Goal: Task Accomplishment & Management: Manage account settings

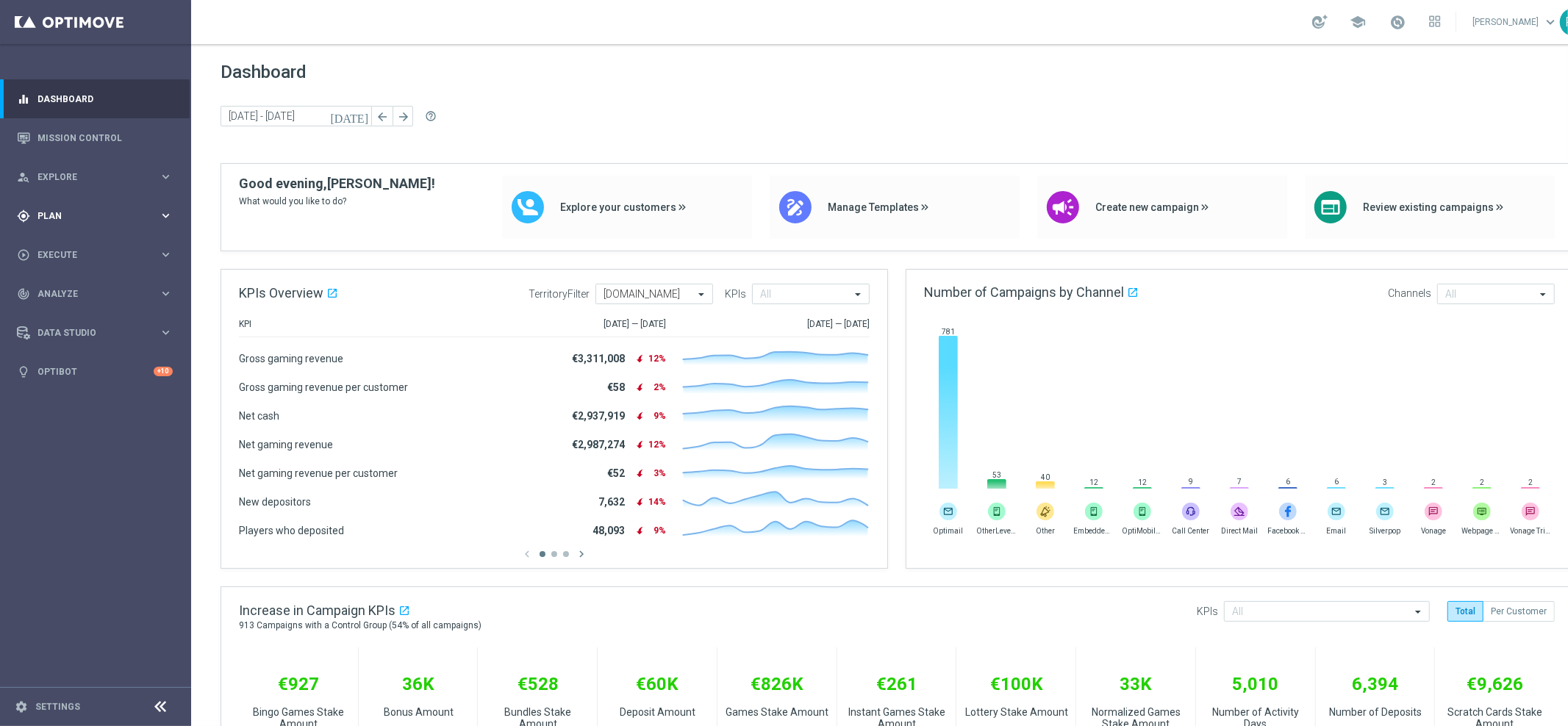
click at [59, 205] on div "gps_fixed Plan keyboard_arrow_right" at bounding box center [95, 215] width 190 height 39
click at [85, 243] on link "Target Groups" at bounding box center [95, 246] width 114 height 12
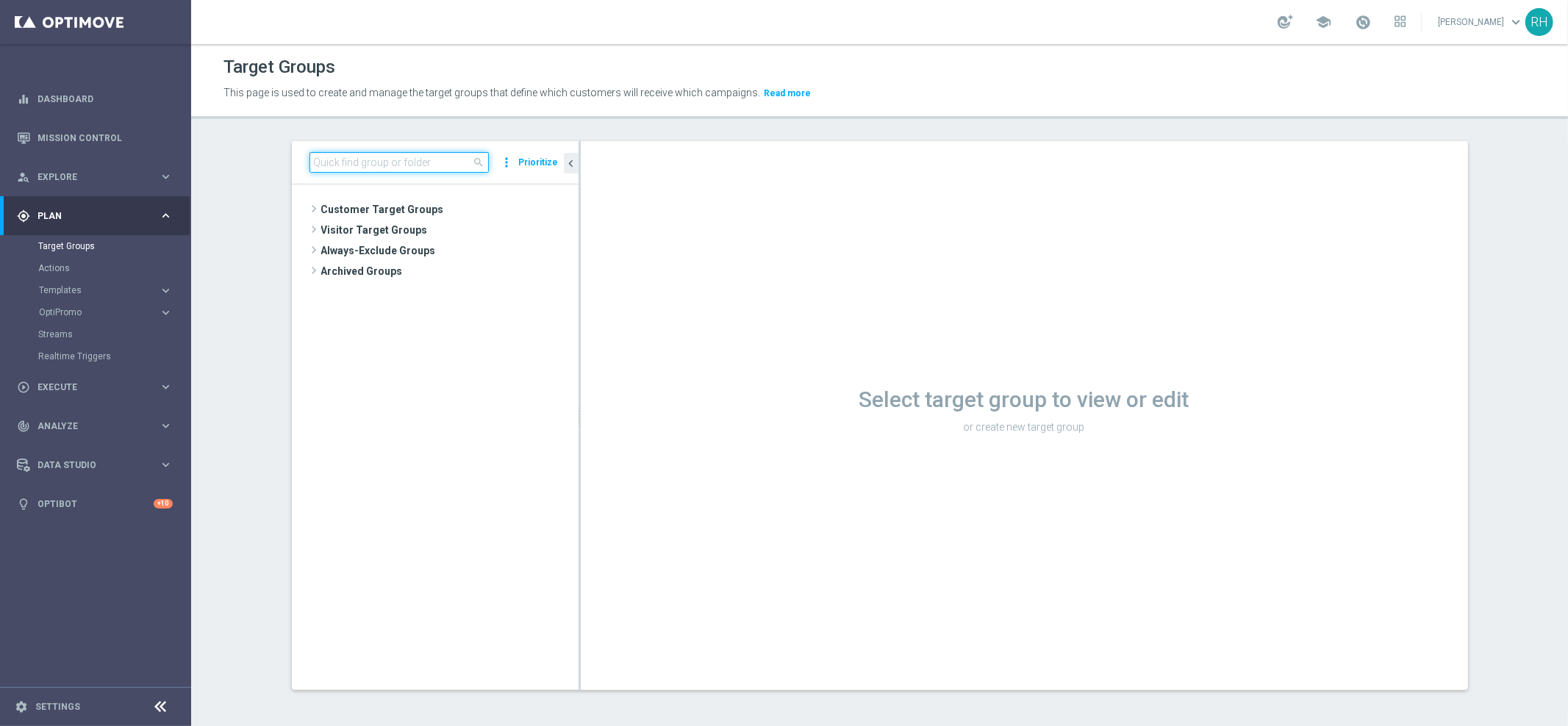
click at [412, 161] on input at bounding box center [399, 162] width 179 height 21
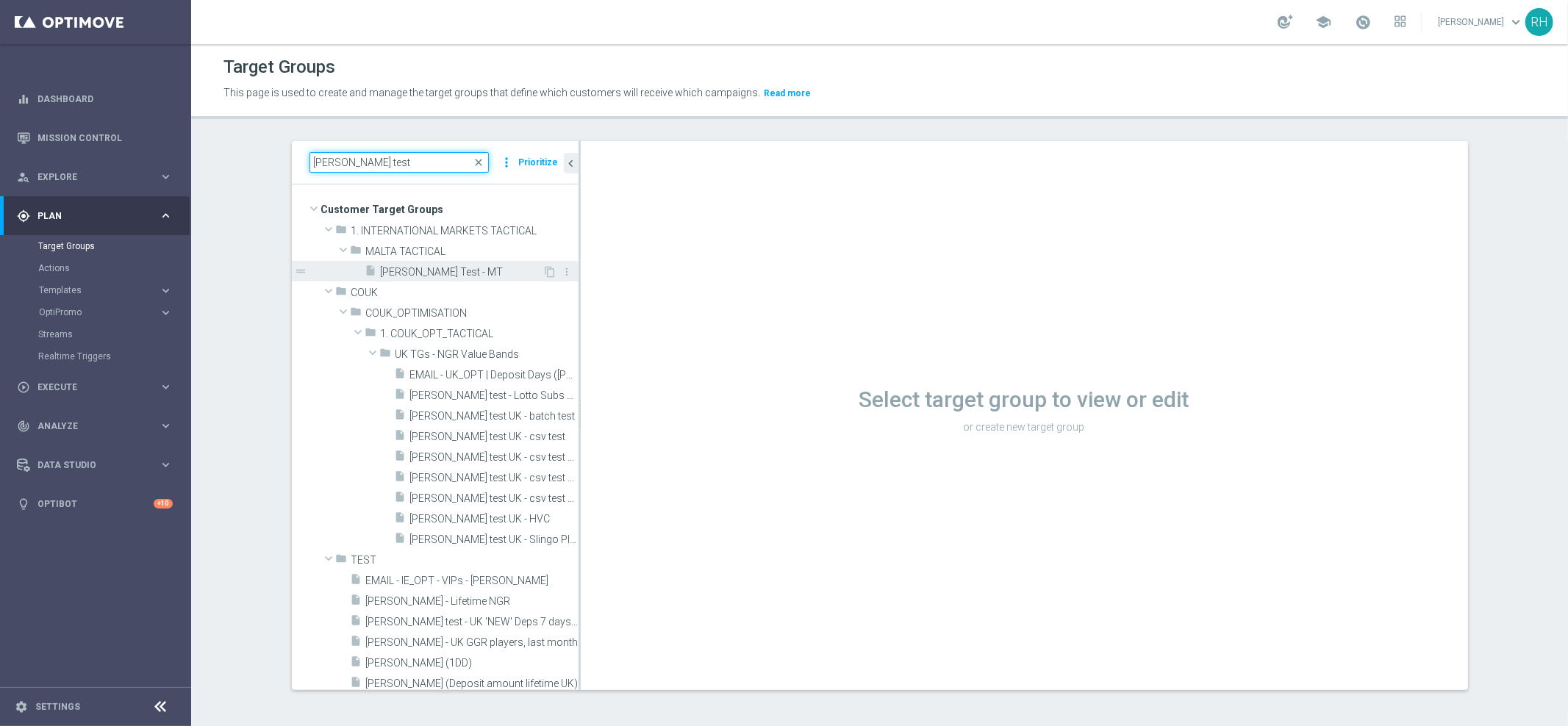
type input "[PERSON_NAME] test"
click at [436, 266] on span "[PERSON_NAME] Test - MT" at bounding box center [462, 272] width 162 height 12
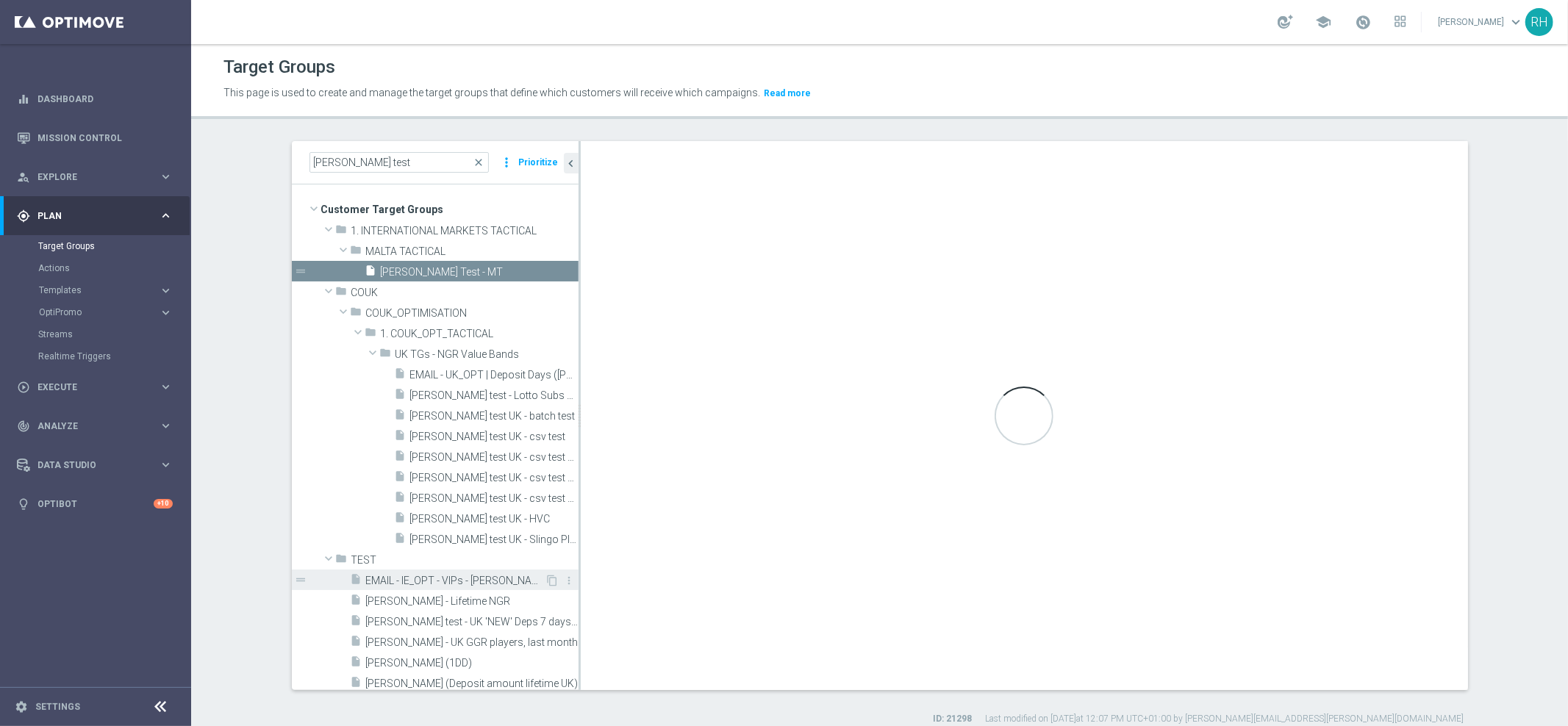
click at [473, 571] on div "insert_drive_file EMAIL - IE_OPT - VIPs - [PERSON_NAME]" at bounding box center [448, 579] width 195 height 21
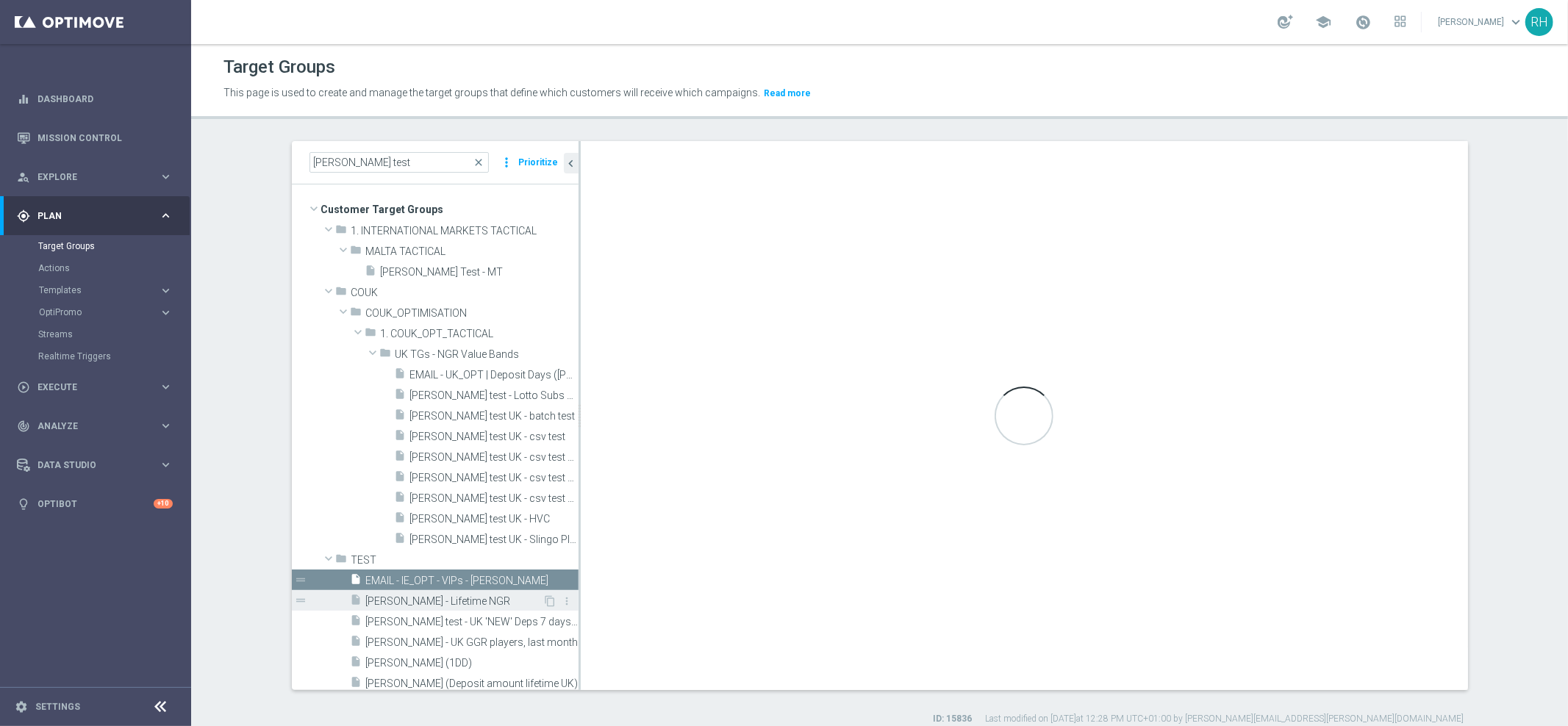
type input "TEST"
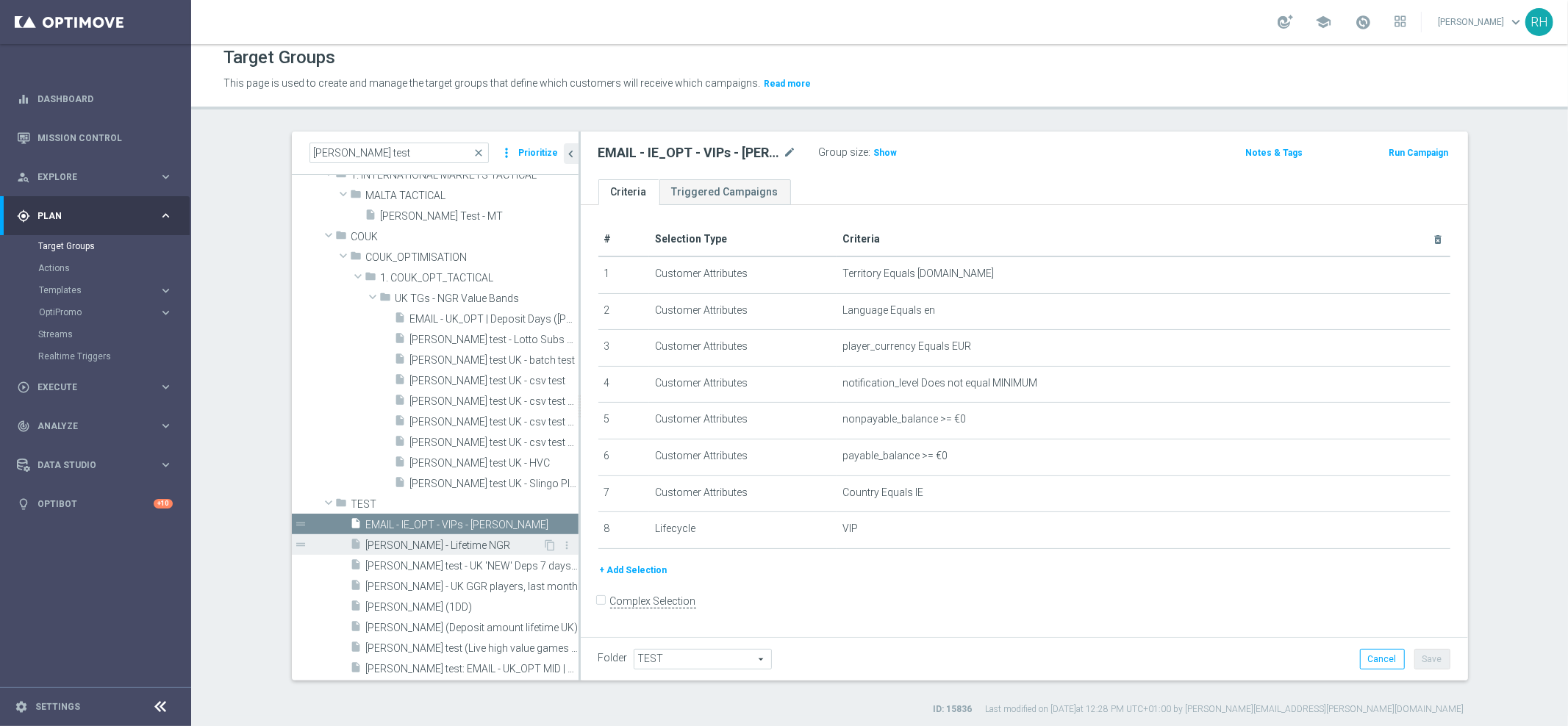
scroll to position [13, 0]
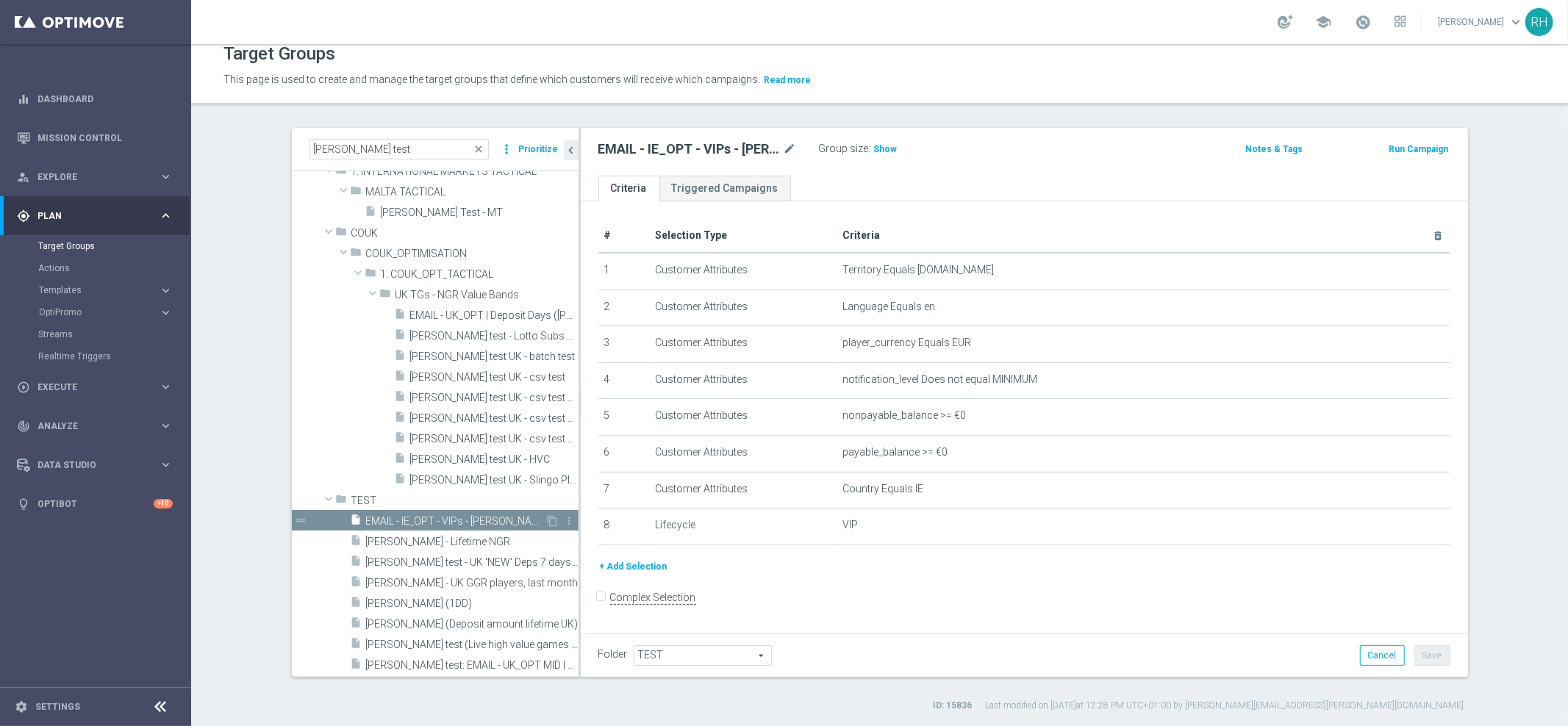
click at [456, 517] on span "EMAIL - IE_OPT - VIPs - [PERSON_NAME]" at bounding box center [456, 521] width 179 height 12
click at [457, 536] on span "[PERSON_NAME] - Lifetime NGR" at bounding box center [454, 542] width 177 height 12
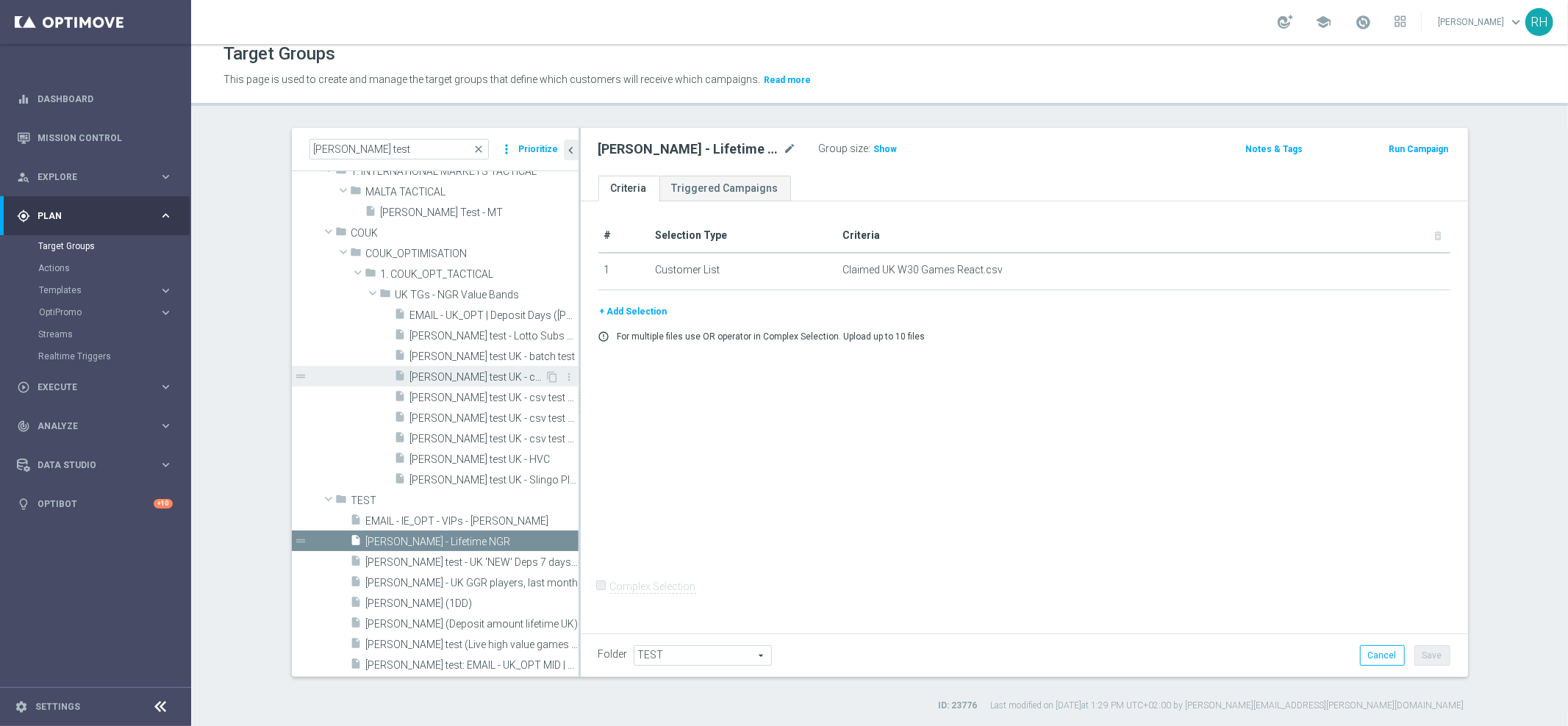
click at [449, 366] on div "insert_drive_file [PERSON_NAME] test UK - csv test" at bounding box center [470, 376] width 151 height 21
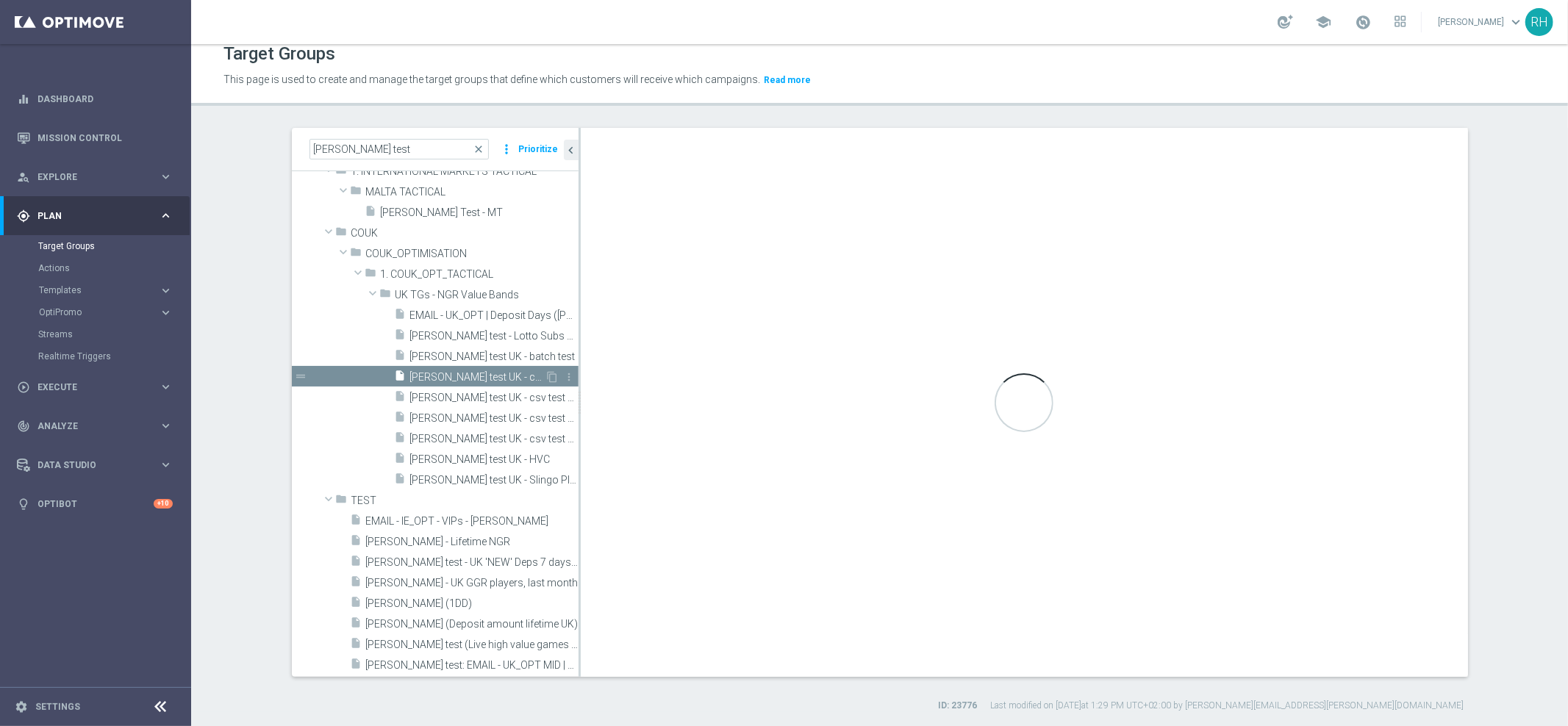
checkbox input "true"
type input "UK TGs - NGR Value Bands"
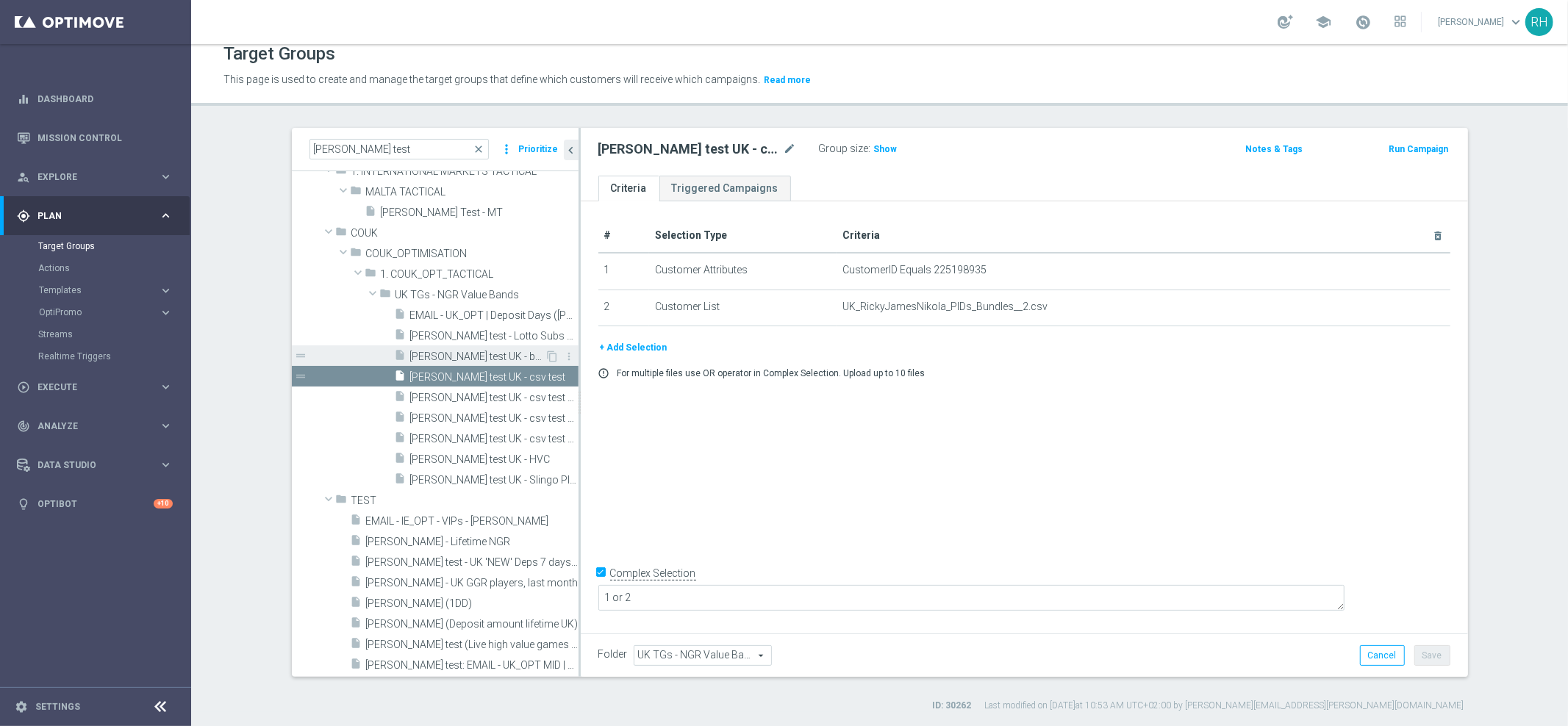
click at [463, 346] on div "insert_drive_file [PERSON_NAME] test UK - batch test" at bounding box center [470, 355] width 151 height 21
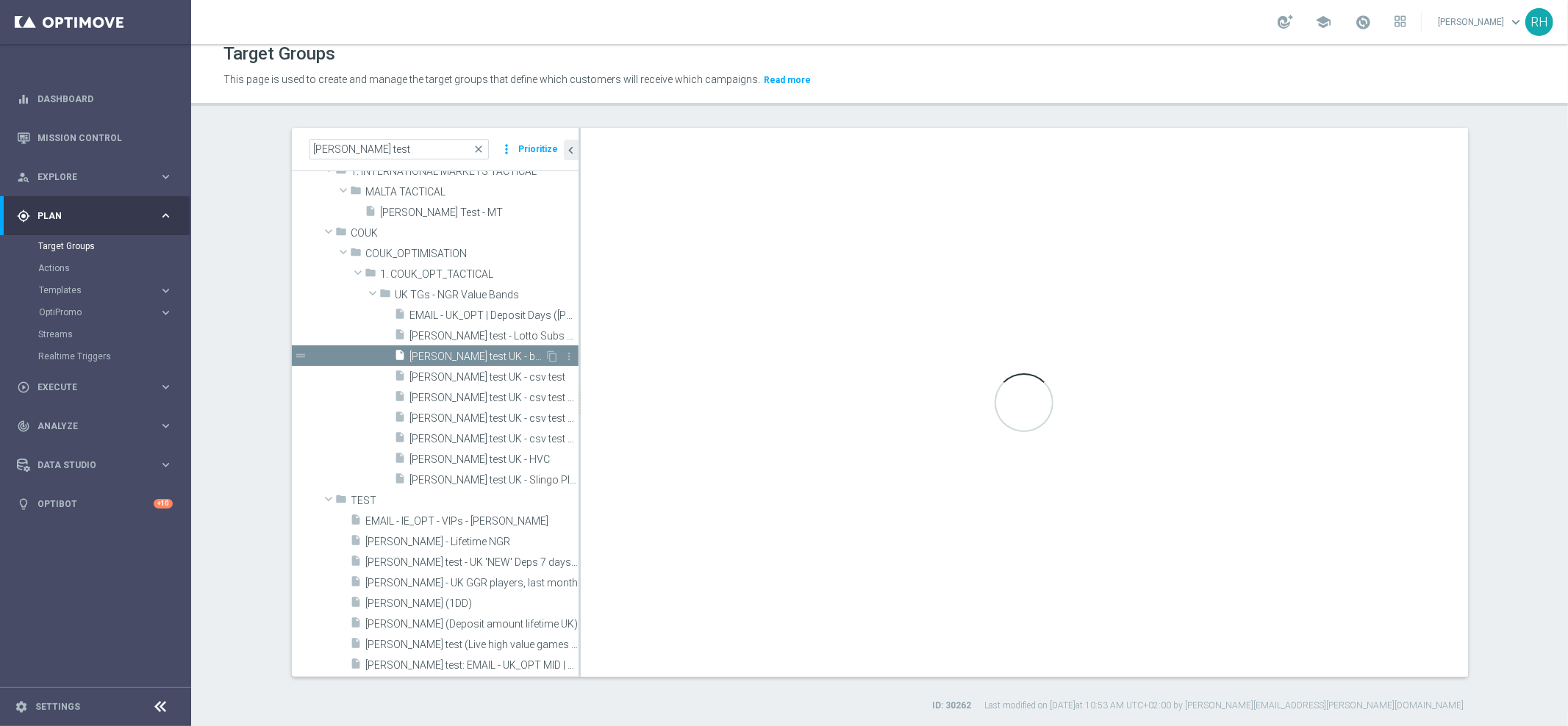
checkbox input "false"
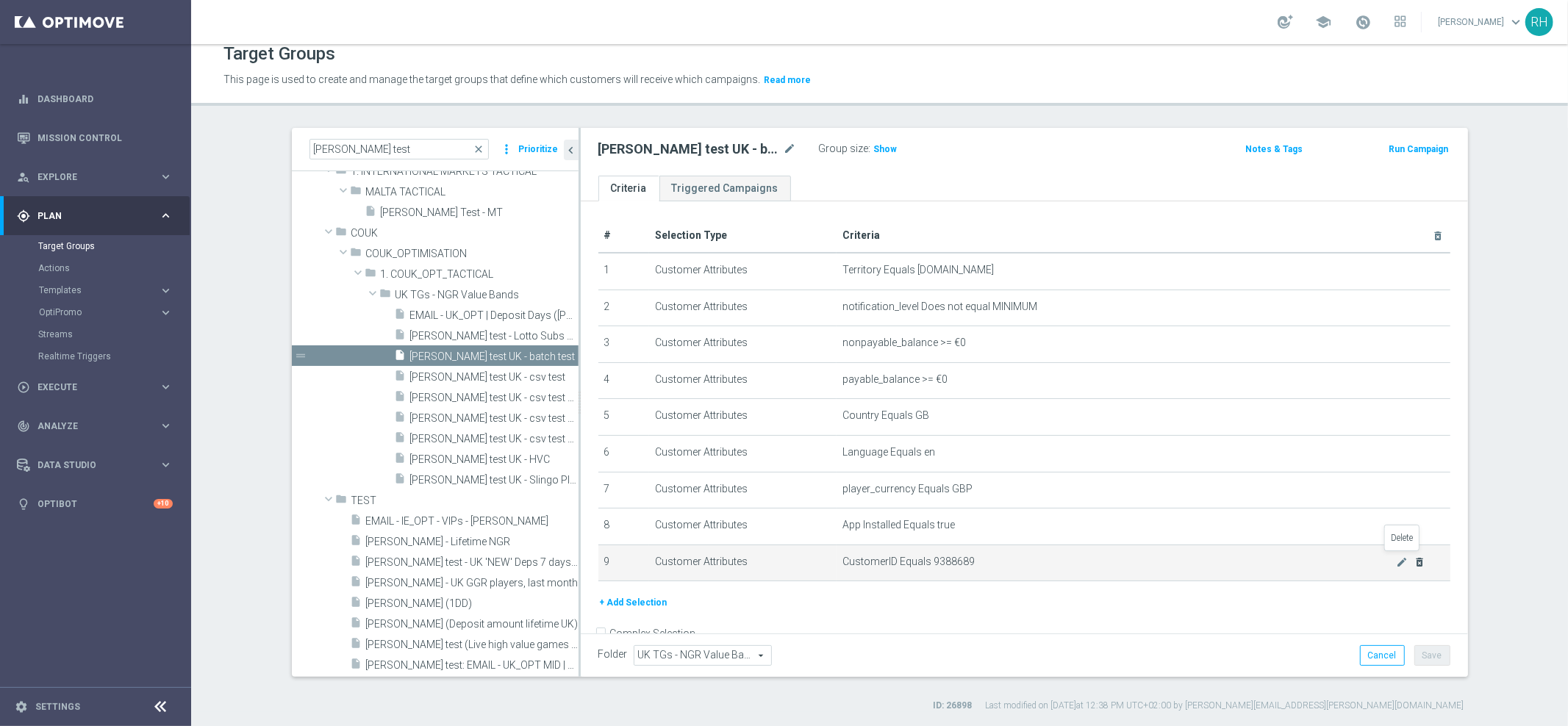
click at [1414, 562] on icon "delete_forever" at bounding box center [1419, 561] width 12 height 12
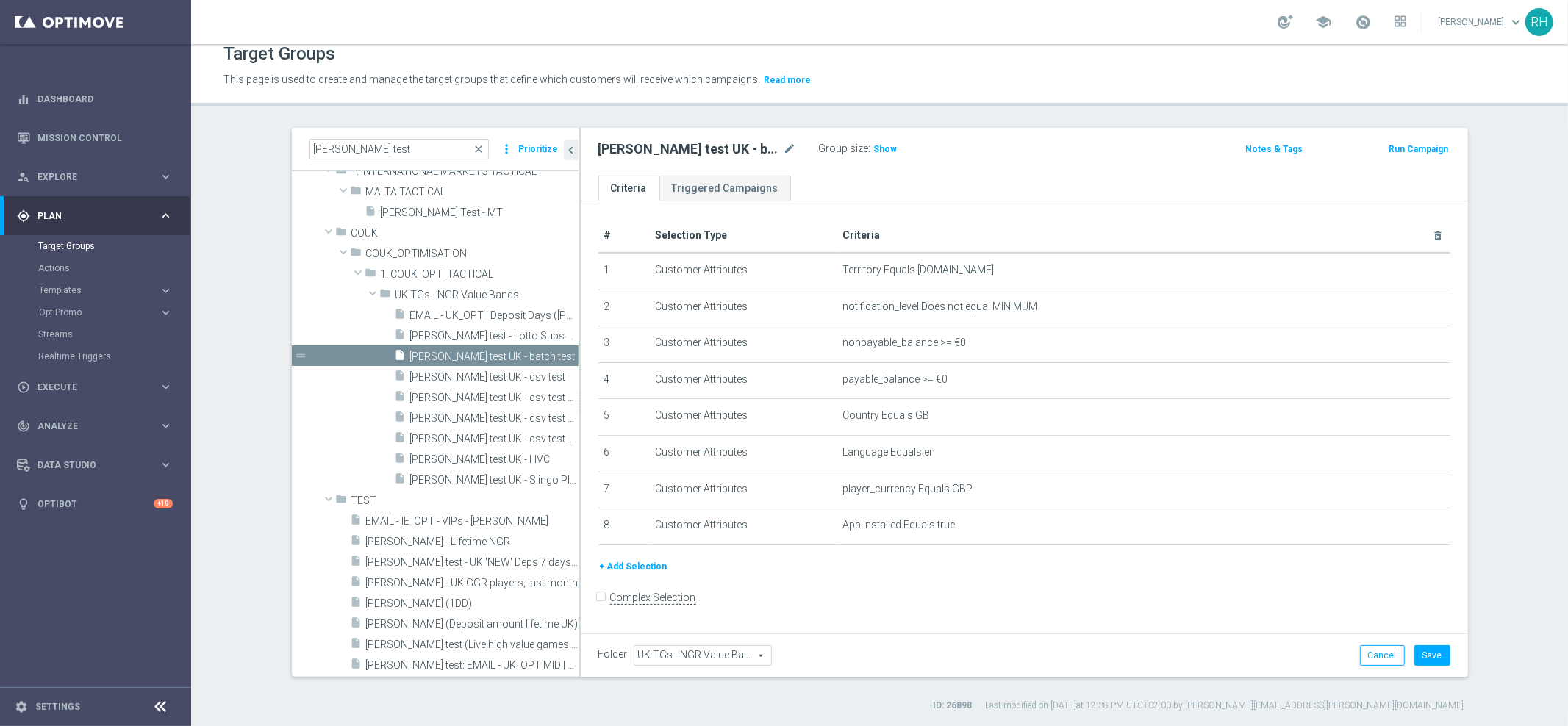
click at [1226, 597] on form "Complex Selection Invalid Expression" at bounding box center [1024, 612] width 852 height 54
click at [0, 0] on icon "delete_forever" at bounding box center [0, 0] width 0 height 0
click at [989, 575] on div "# Selection Type Criteria delete_forever 1 Customer Attributes Territory Equals…" at bounding box center [1024, 416] width 888 height 428
click at [660, 530] on div "+ Add Selection" at bounding box center [1023, 530] width 874 height 16
click at [649, 530] on button "+ Add Selection" at bounding box center [633, 530] width 70 height 16
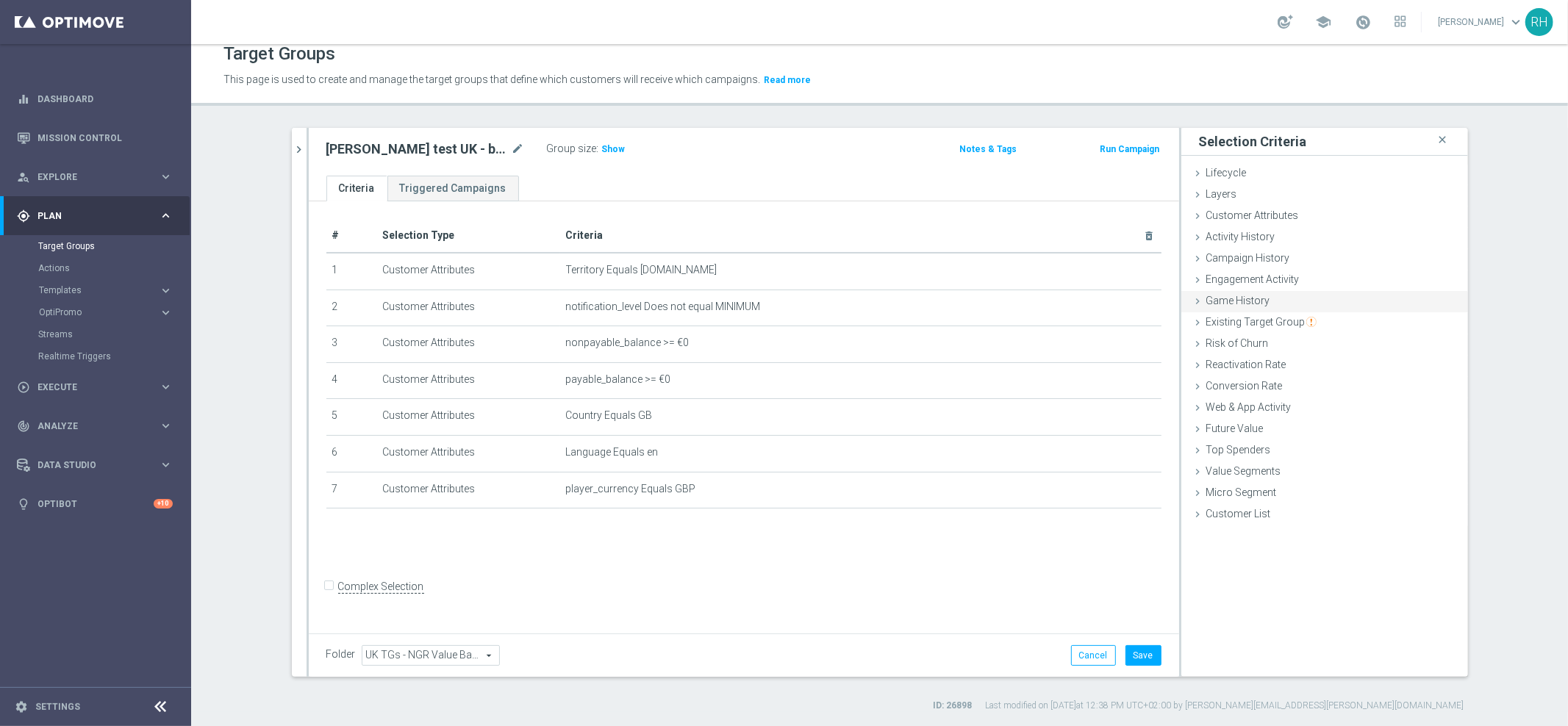
click at [1238, 298] on span "Game History" at bounding box center [1238, 300] width 64 height 12
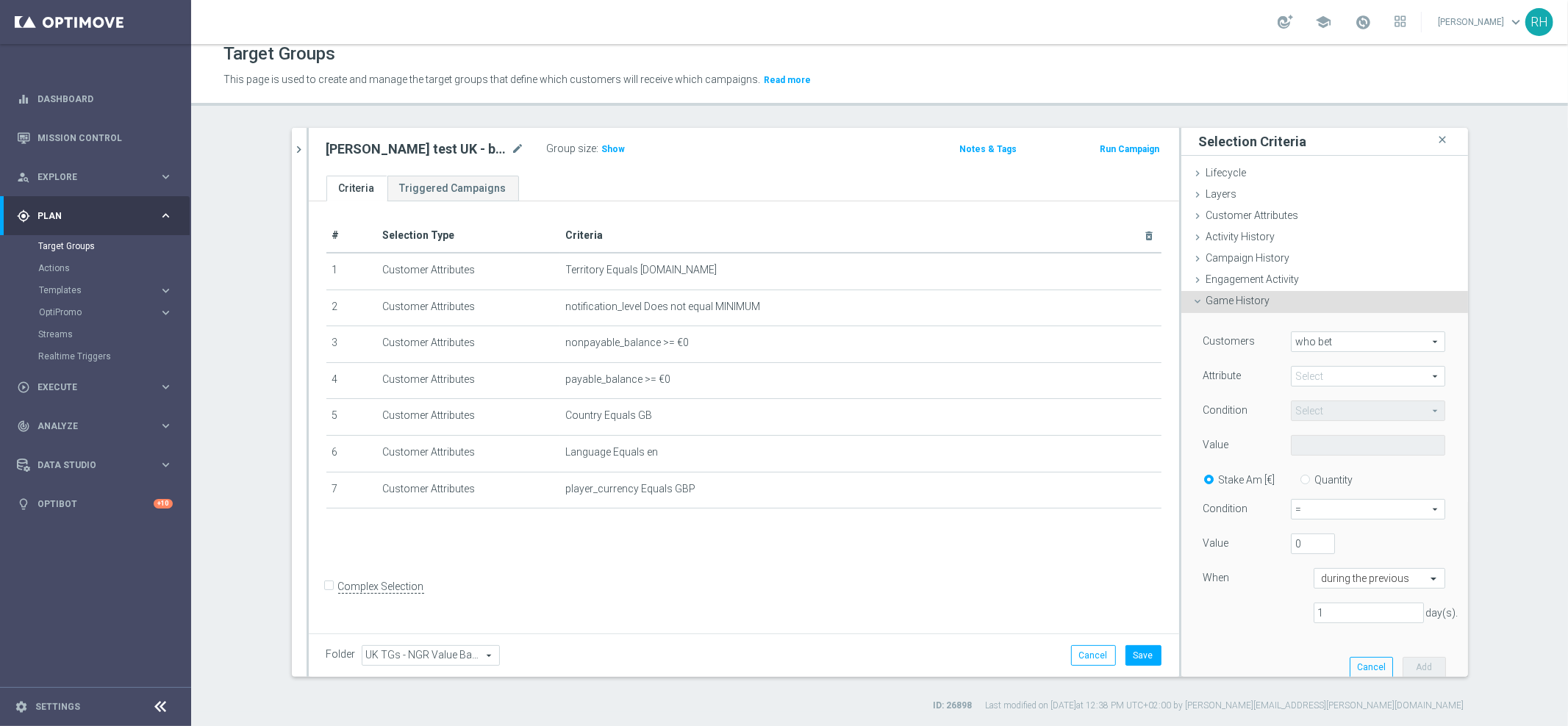
click at [1313, 344] on span "who bet" at bounding box center [1368, 341] width 153 height 19
click at [1311, 336] on span "who bet" at bounding box center [1368, 341] width 153 height 19
click at [1218, 341] on label "Customers" at bounding box center [1230, 341] width 53 height 13
click at [1315, 380] on span at bounding box center [1368, 376] width 153 height 19
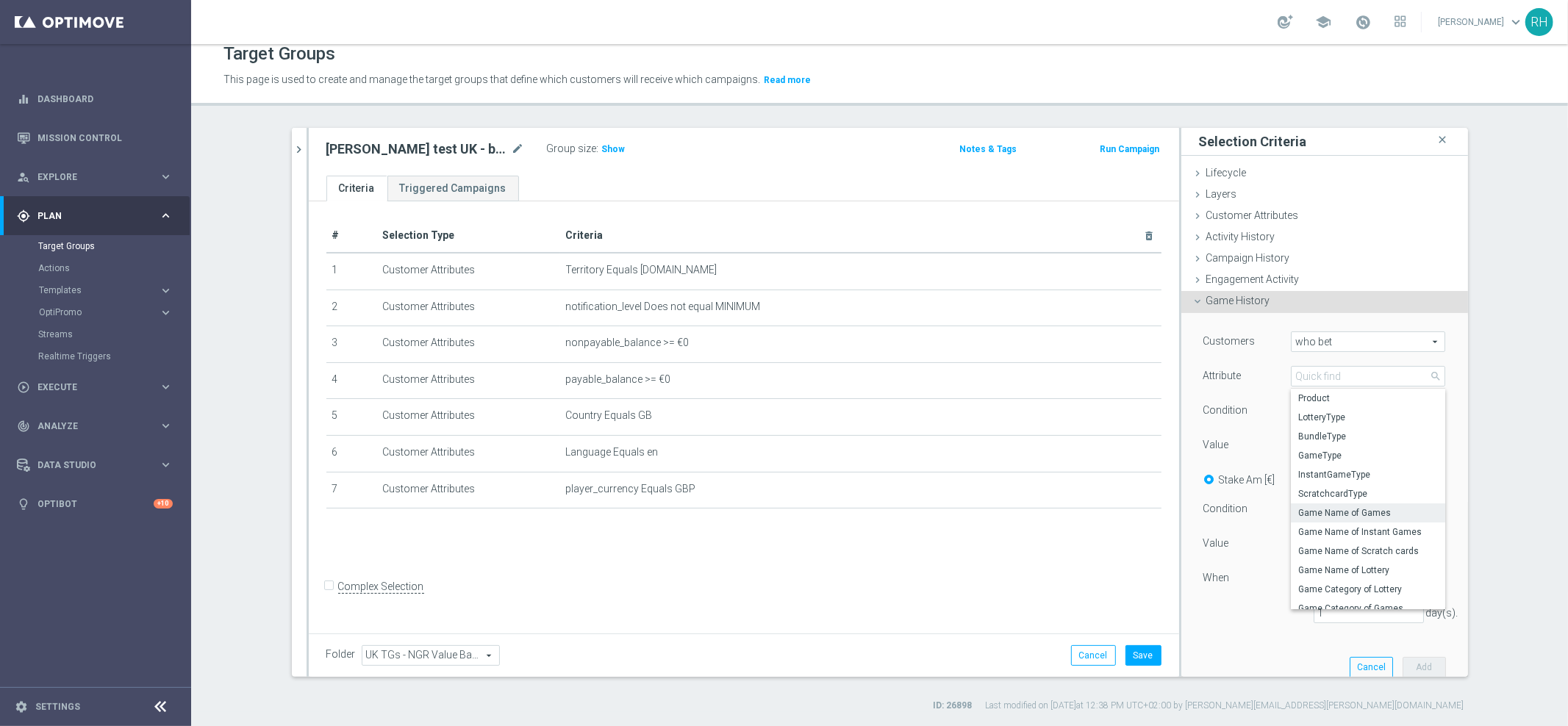
click at [1346, 518] on label "Game Name of Games" at bounding box center [1368, 513] width 154 height 19
type input "Game Name of Games"
type input "Equals"
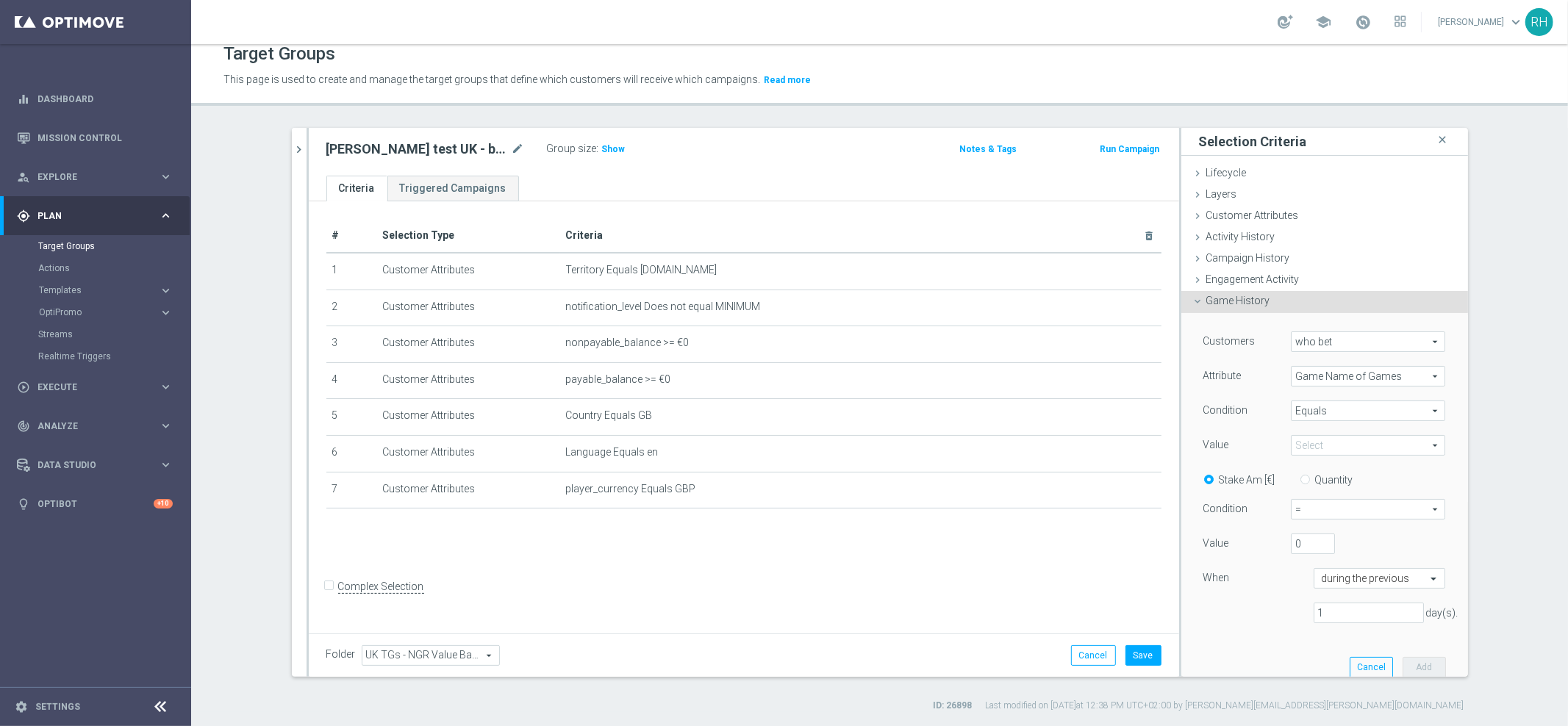
click at [1376, 413] on span "Equals" at bounding box center [1368, 411] width 153 height 19
click at [1376, 413] on input "search" at bounding box center [1368, 411] width 154 height 21
click at [1257, 411] on div "Condition" at bounding box center [1236, 412] width 88 height 23
click at [1319, 451] on span at bounding box center [1368, 445] width 153 height 19
click at [1222, 432] on div "Customers who bet who bet arrow_drop_down search Attribute Game Name of Games G…" at bounding box center [1325, 483] width 243 height 304
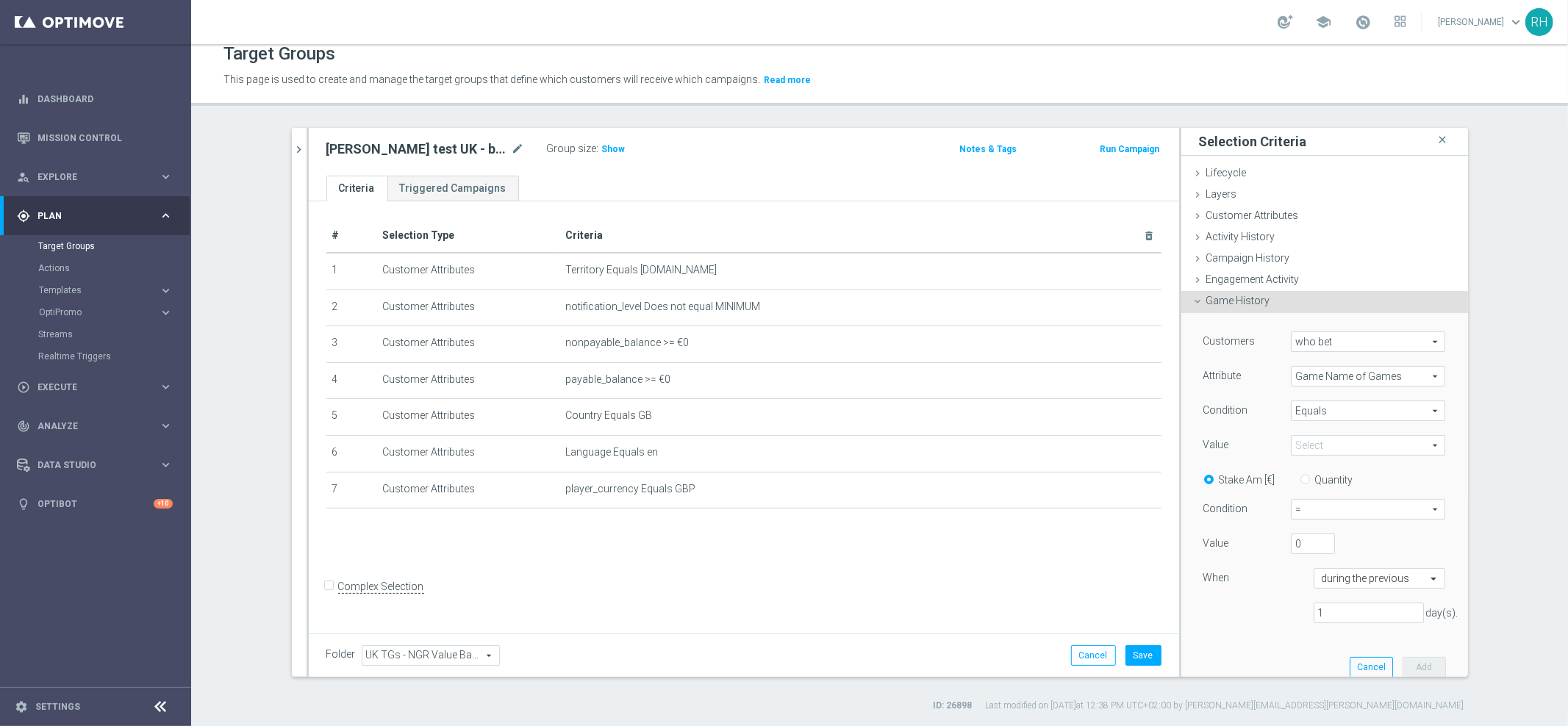
click at [1294, 409] on span "Equals" at bounding box center [1368, 411] width 153 height 19
click at [1303, 378] on span "Game Name of Games" at bounding box center [1368, 376] width 153 height 19
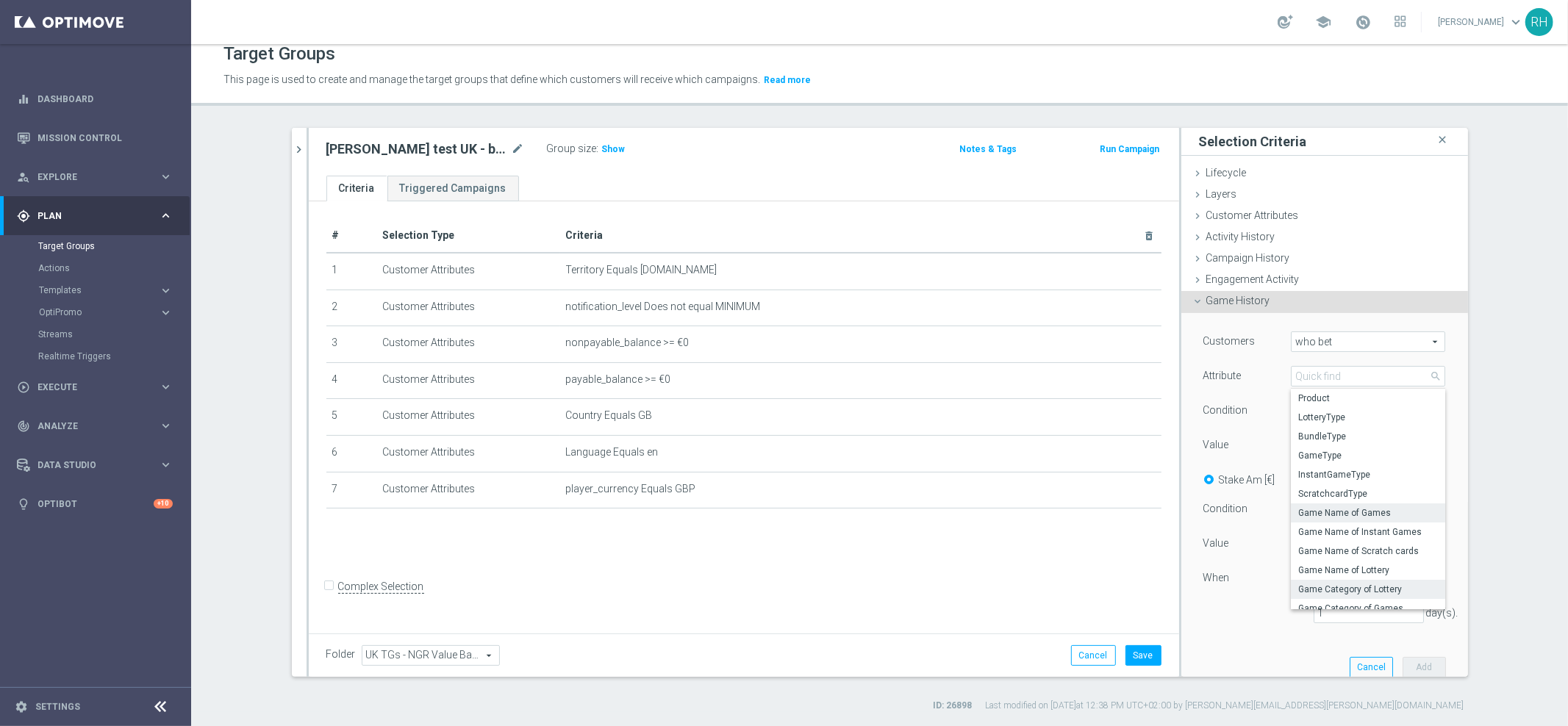
click at [1352, 581] on label "Game Category of Lottery" at bounding box center [1368, 589] width 154 height 19
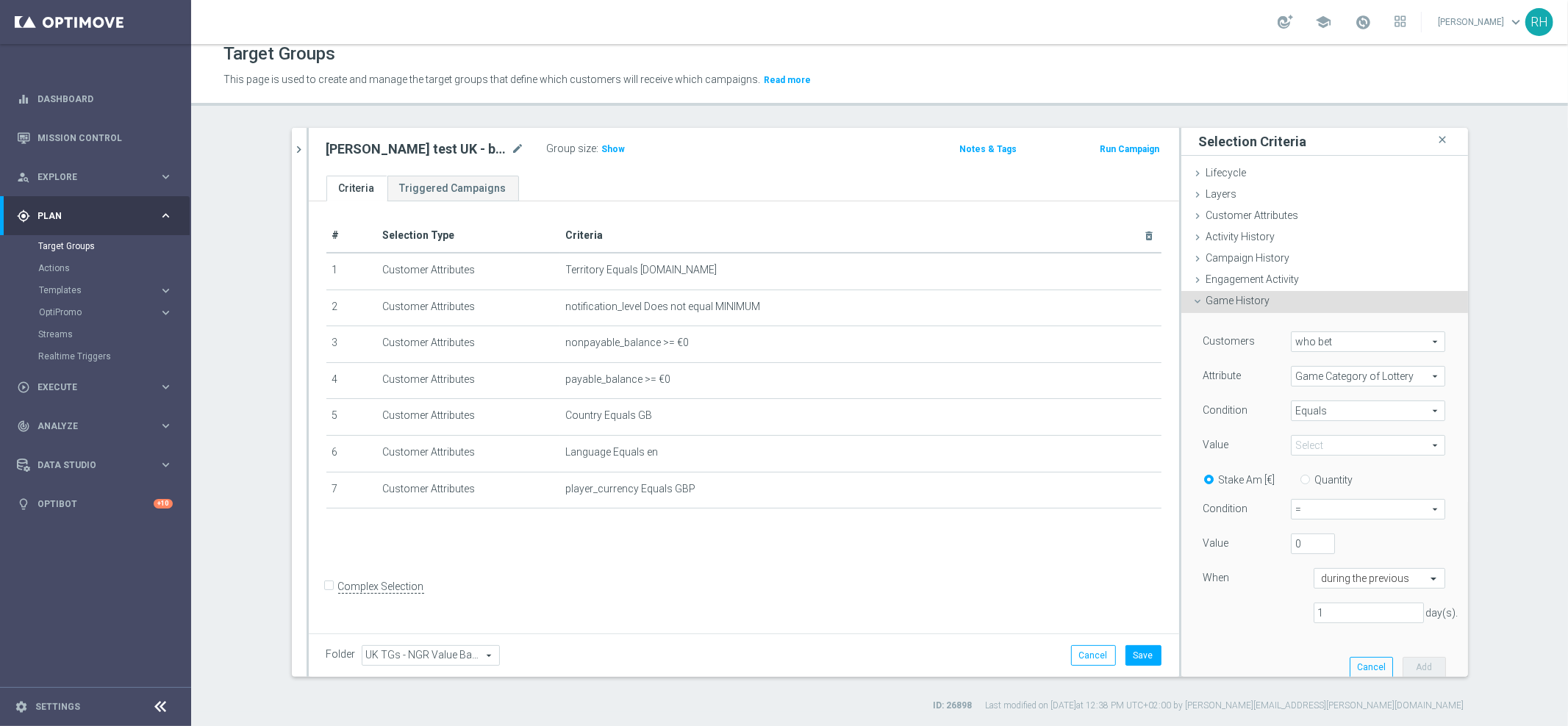
click at [1356, 447] on span at bounding box center [1368, 445] width 153 height 19
click at [1356, 447] on input "search" at bounding box center [1368, 445] width 154 height 21
click at [1346, 409] on span "Equals" at bounding box center [1368, 411] width 153 height 19
click at [1352, 380] on span "Game Category of Lottery" at bounding box center [1368, 376] width 153 height 19
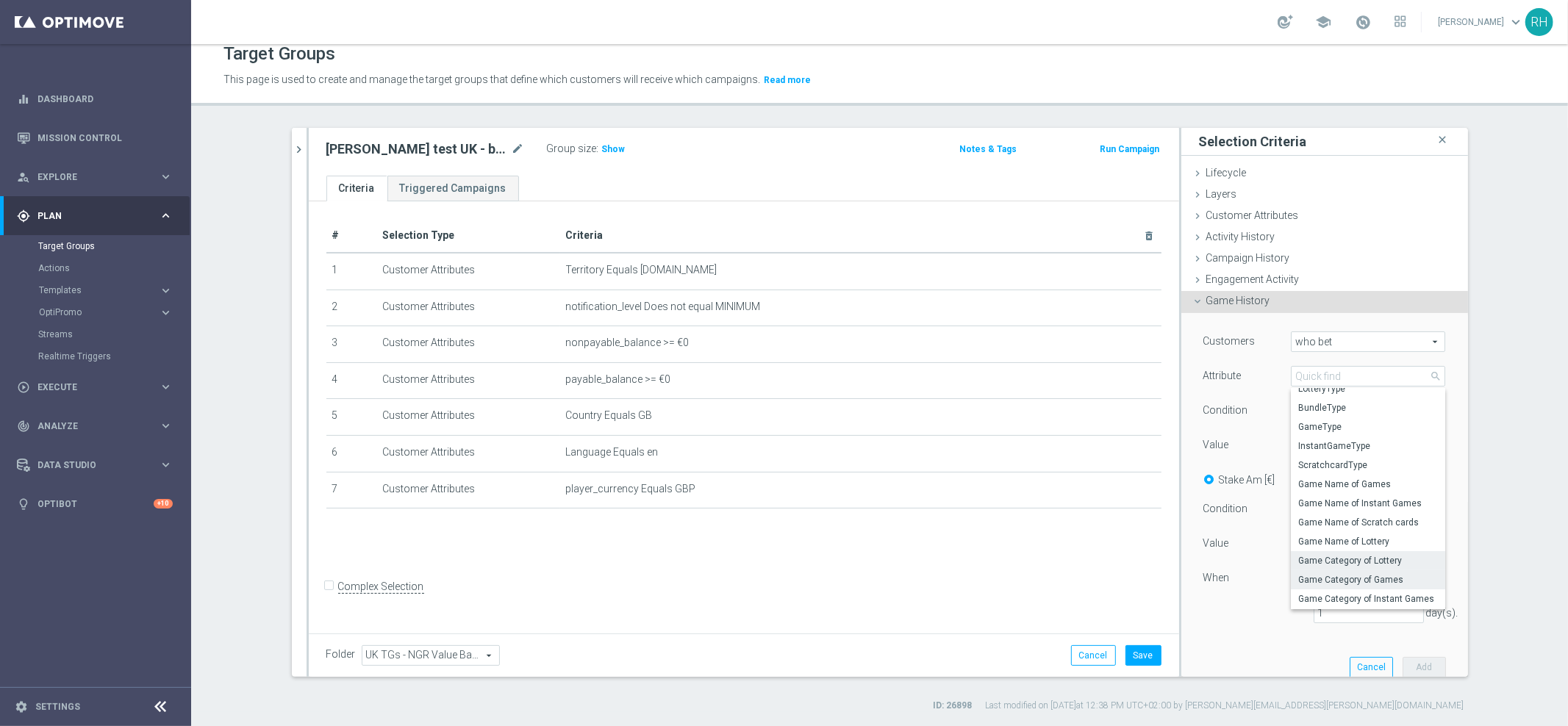
click at [1367, 576] on span "Game Category of Games" at bounding box center [1367, 579] width 140 height 12
type input "Game Category of Games"
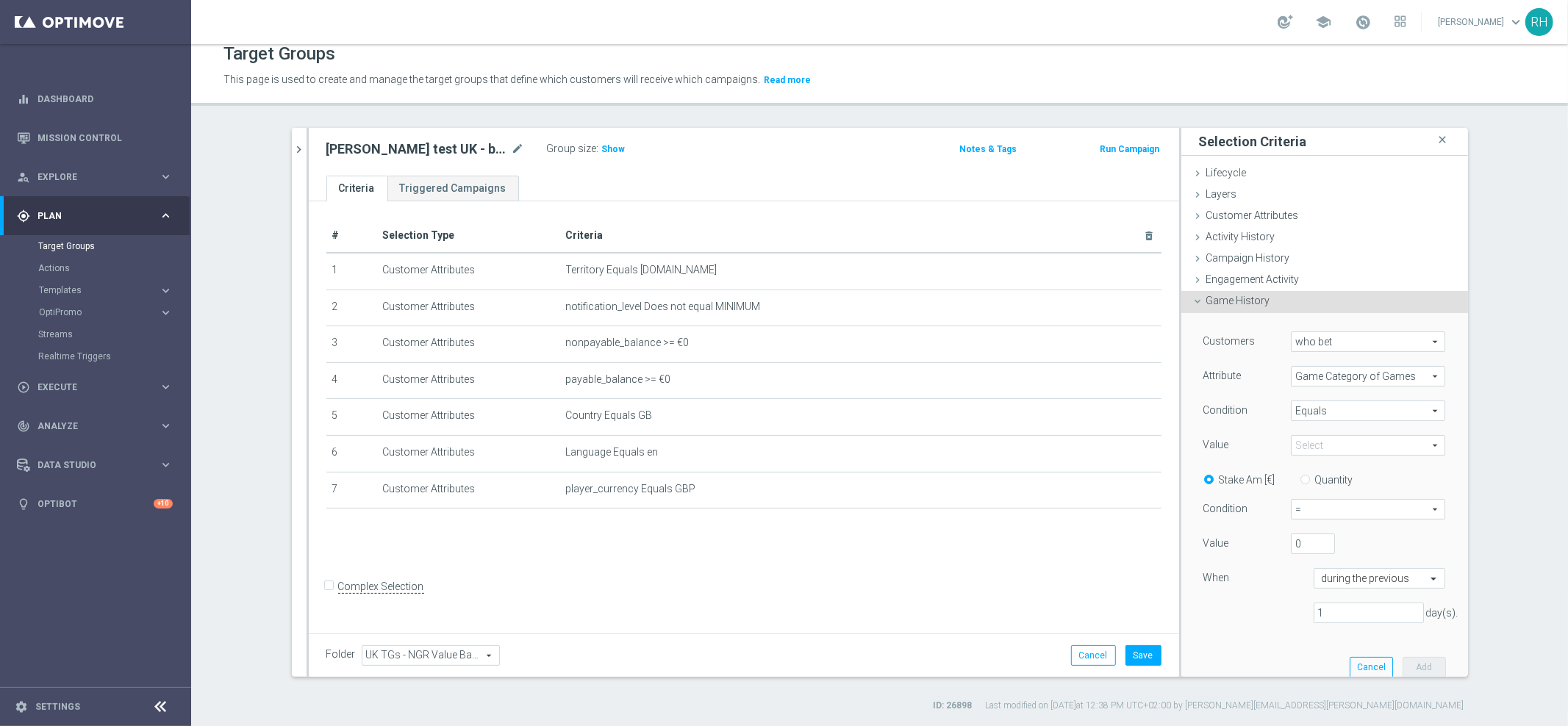
click at [1326, 439] on span at bounding box center [1368, 445] width 153 height 19
click at [1347, 339] on span "who bet" at bounding box center [1368, 341] width 153 height 19
click at [1214, 325] on div "Customers who bet who bet arrow_drop_down search who bet who did not bet Attrib…" at bounding box center [1324, 500] width 265 height 375
click at [1245, 341] on label "Customers" at bounding box center [1230, 341] width 53 height 13
click at [1339, 375] on span "Game Category of Games" at bounding box center [1368, 376] width 153 height 19
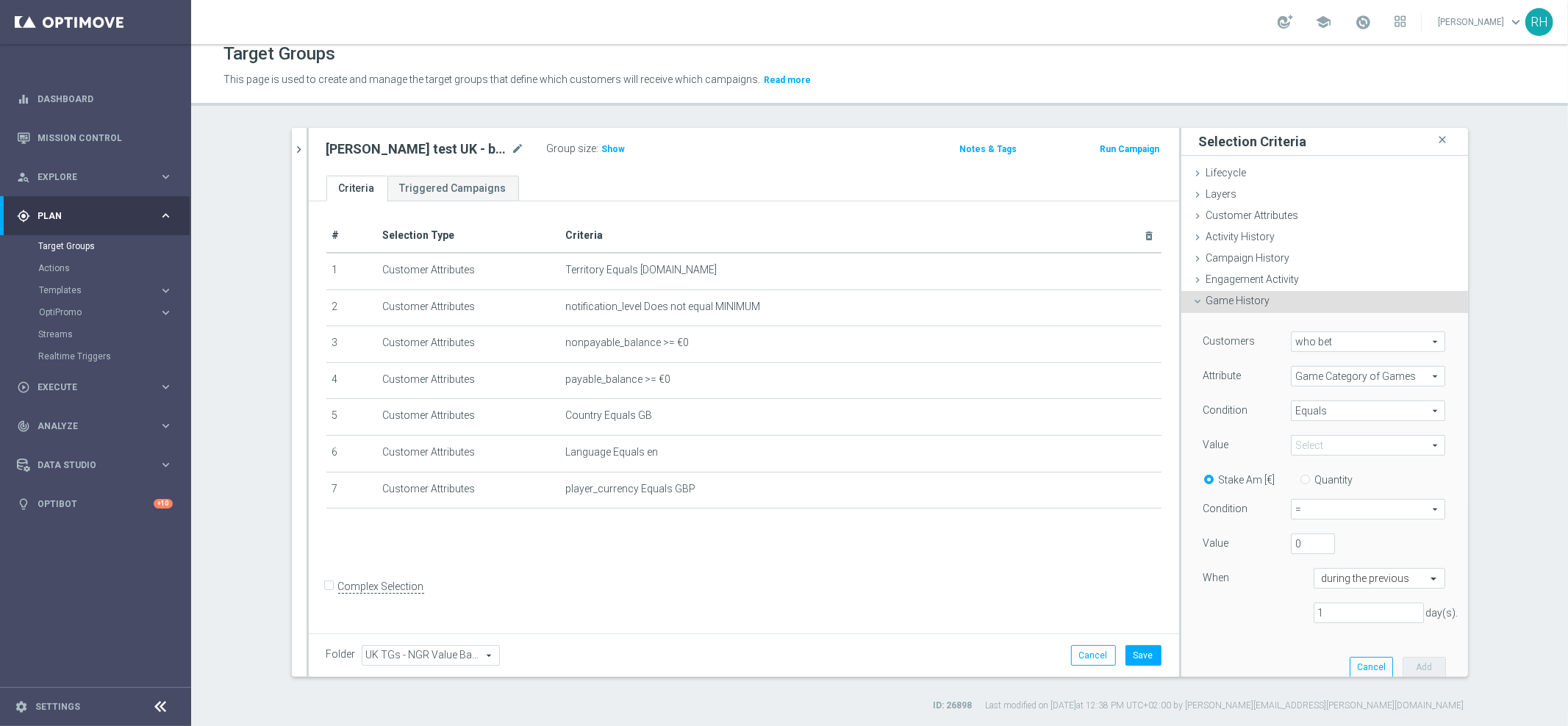
click at [0, 0] on input "search" at bounding box center [0, 0] width 0 height 0
type input "claim"
click at [1339, 335] on span "who bet" at bounding box center [1368, 341] width 153 height 19
click at [1217, 338] on label "Customers" at bounding box center [1230, 341] width 53 height 13
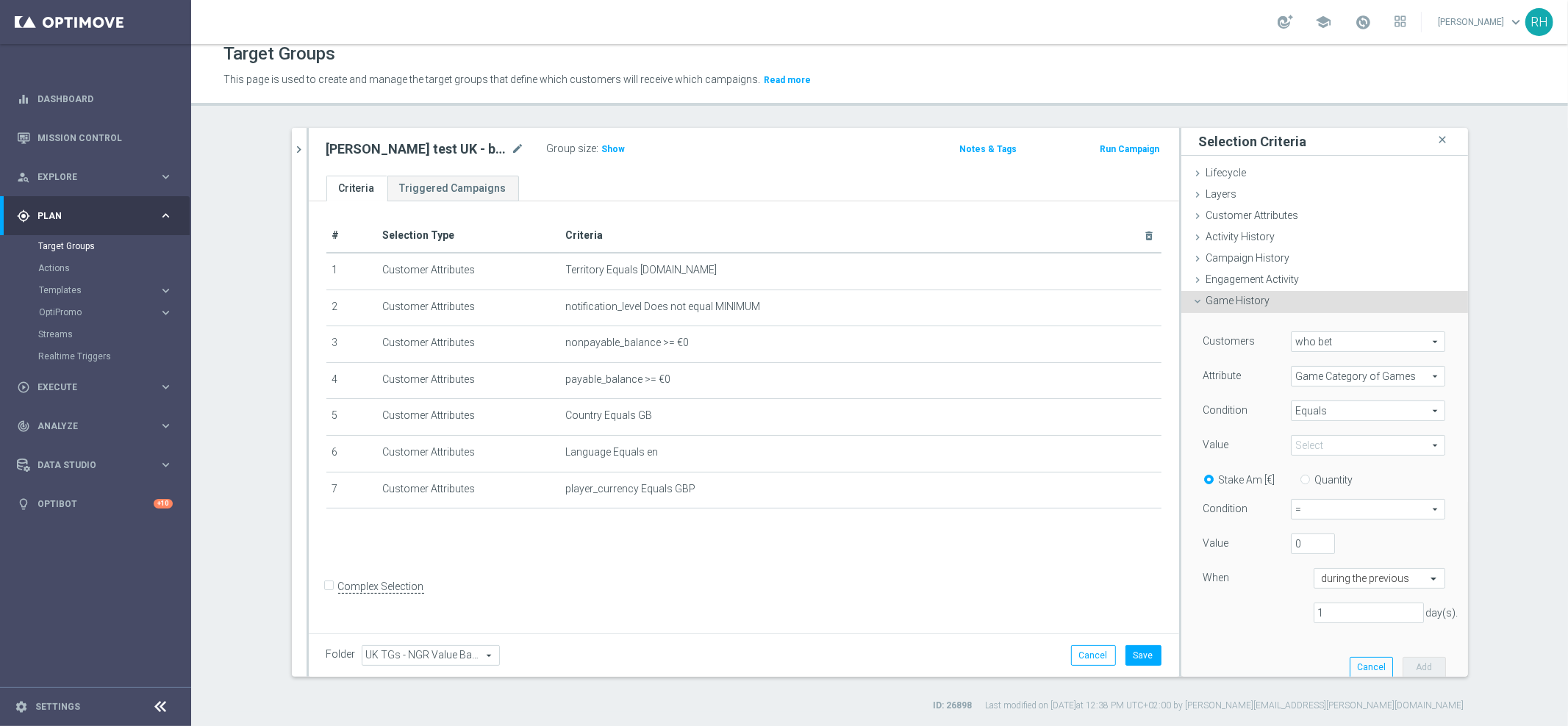
click at [1307, 373] on span "Game Category of Games" at bounding box center [1368, 376] width 153 height 19
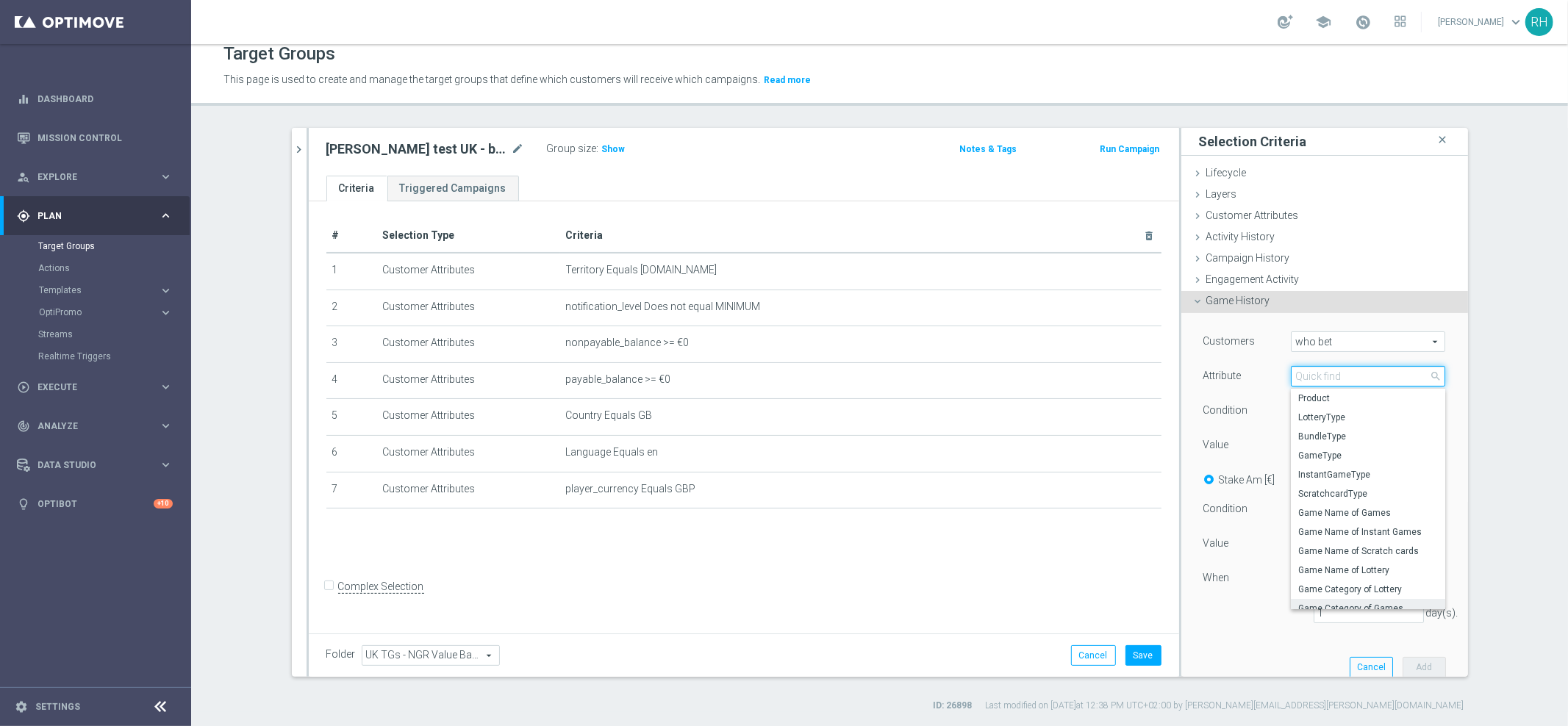
click at [1320, 376] on input "search" at bounding box center [1368, 376] width 154 height 21
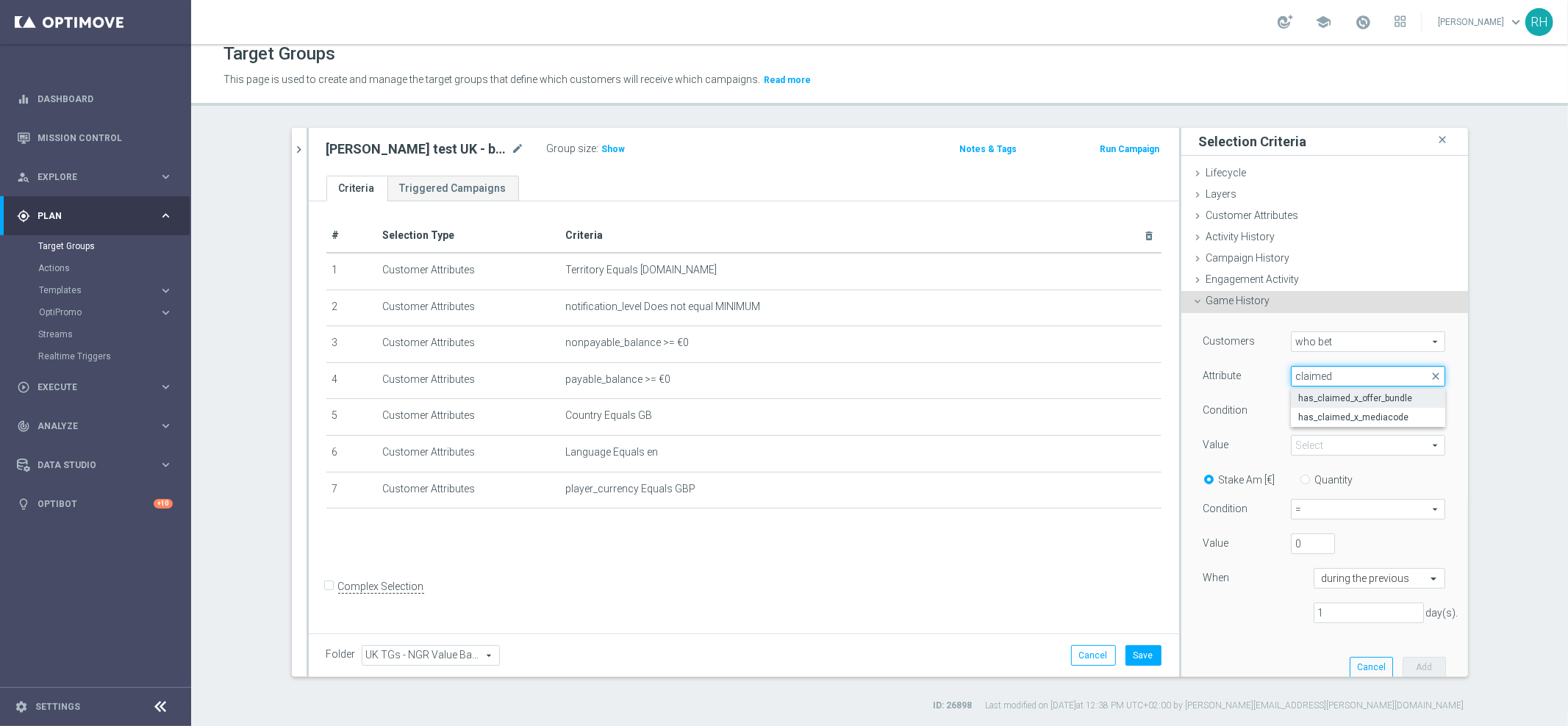
type input "claimed"
click at [1361, 405] on label "has_claimed_x_offer_bundle" at bounding box center [1368, 398] width 154 height 19
type input "has_claimed_x_offer_bundle"
click at [1363, 411] on span "Equals" at bounding box center [1368, 411] width 153 height 19
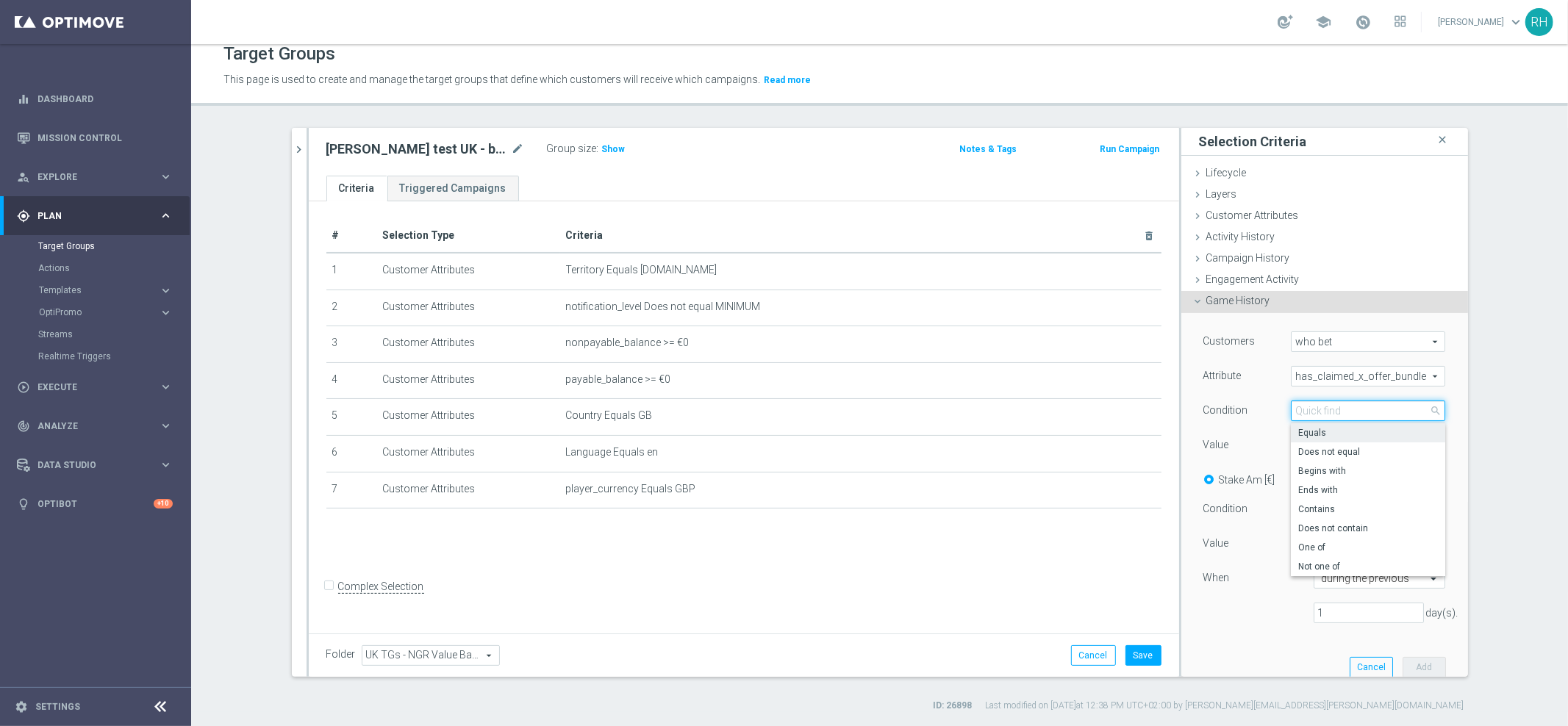
click at [1363, 411] on input "search" at bounding box center [1368, 411] width 154 height 21
drag, startPoint x: 1217, startPoint y: 417, endPoint x: 1306, endPoint y: 446, distance: 93.6
click at [1216, 417] on div "Condition" at bounding box center [1236, 412] width 88 height 23
click at [1315, 441] on span at bounding box center [1368, 445] width 153 height 19
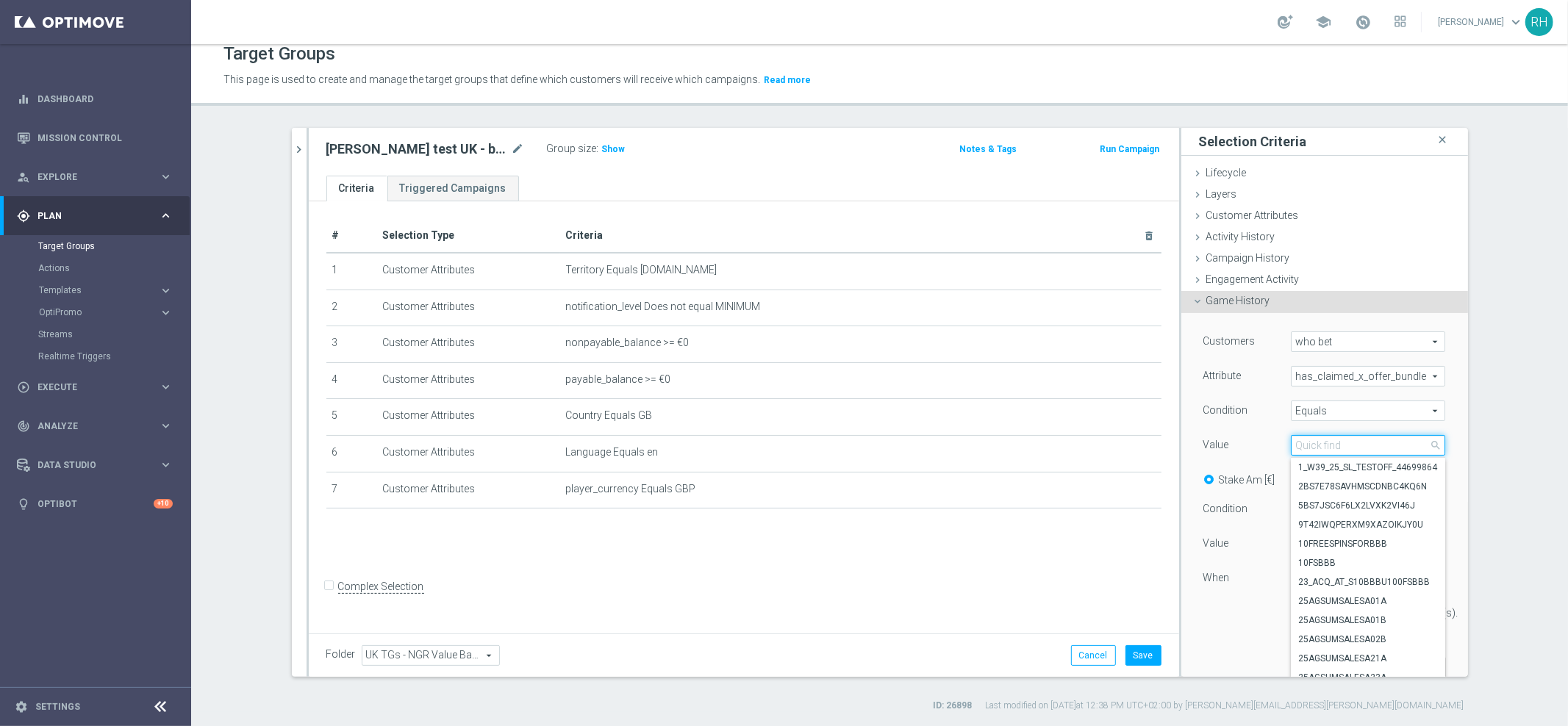
click at [1316, 443] on input "search" at bounding box center [1368, 445] width 154 height 21
paste input "W40_25_UK_GAMESREACT_15FS_1759148647763"
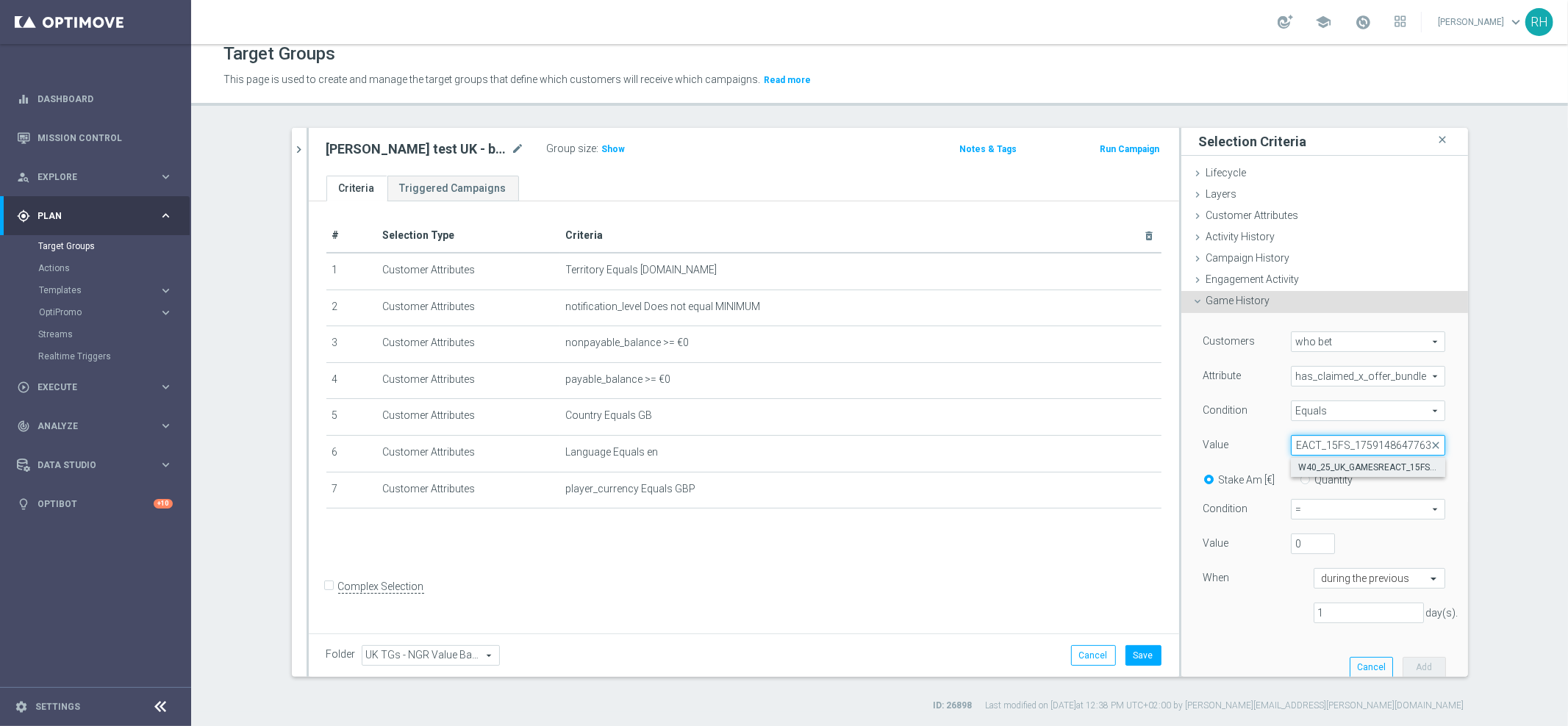
type input "W40_25_UK_GAMESREACT_15FS_1759148647763"
click at [1299, 463] on span "W40_25_UK_GAMESREACT_15FS_1759148647763" at bounding box center [1367, 467] width 140 height 12
type input "W40_25_UK_GAMESREACT_15FS_1759148647763"
click at [1204, 431] on div "Customers who bet who bet arrow_drop_down search Attribute has_claimed_x_offer_…" at bounding box center [1325, 483] width 243 height 304
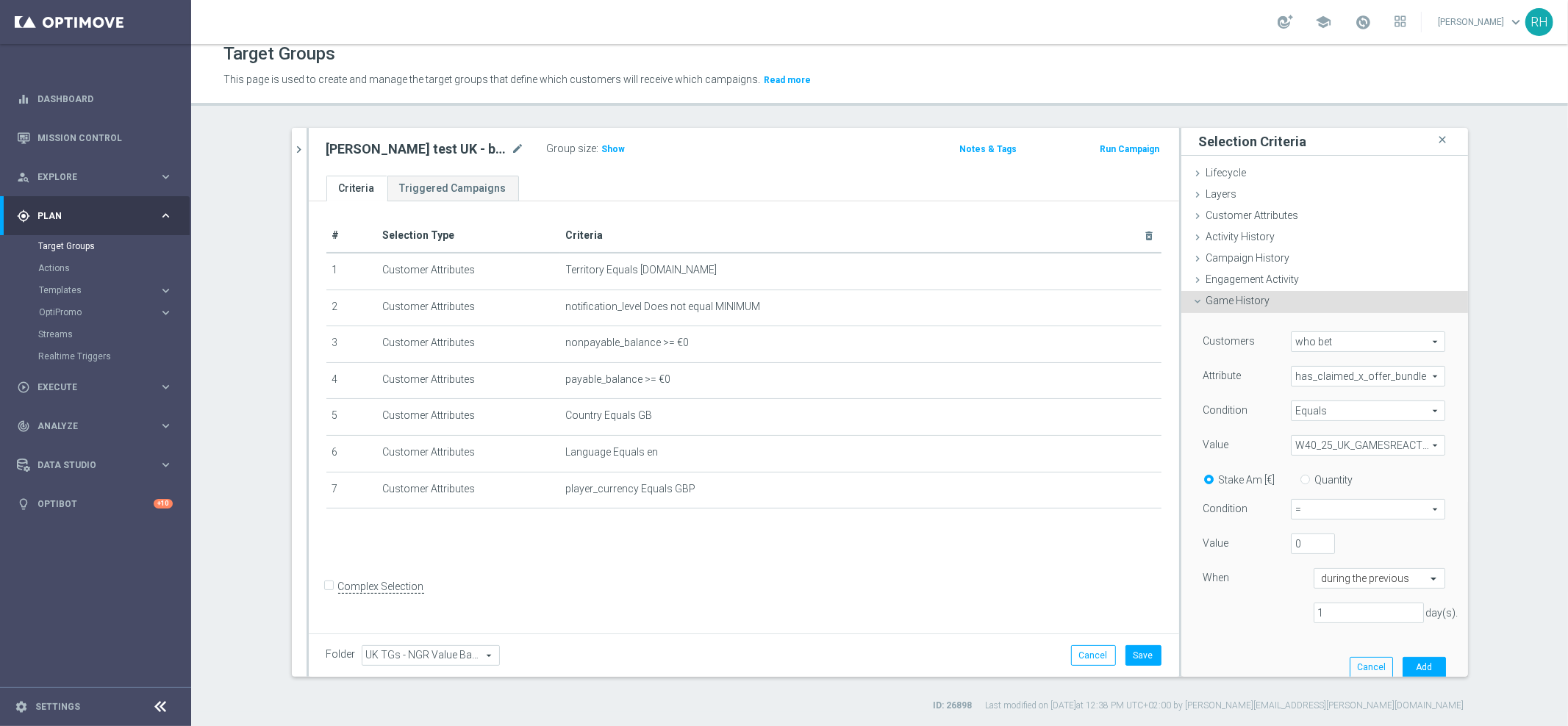
click at [1204, 431] on div "Customers who bet who bet arrow_drop_down search Attribute has_claimed_x_offer_…" at bounding box center [1325, 483] width 243 height 304
click at [1227, 392] on div "Customers who bet who bet arrow_drop_down search Attribute has_claimed_x_offer_…" at bounding box center [1325, 483] width 243 height 304
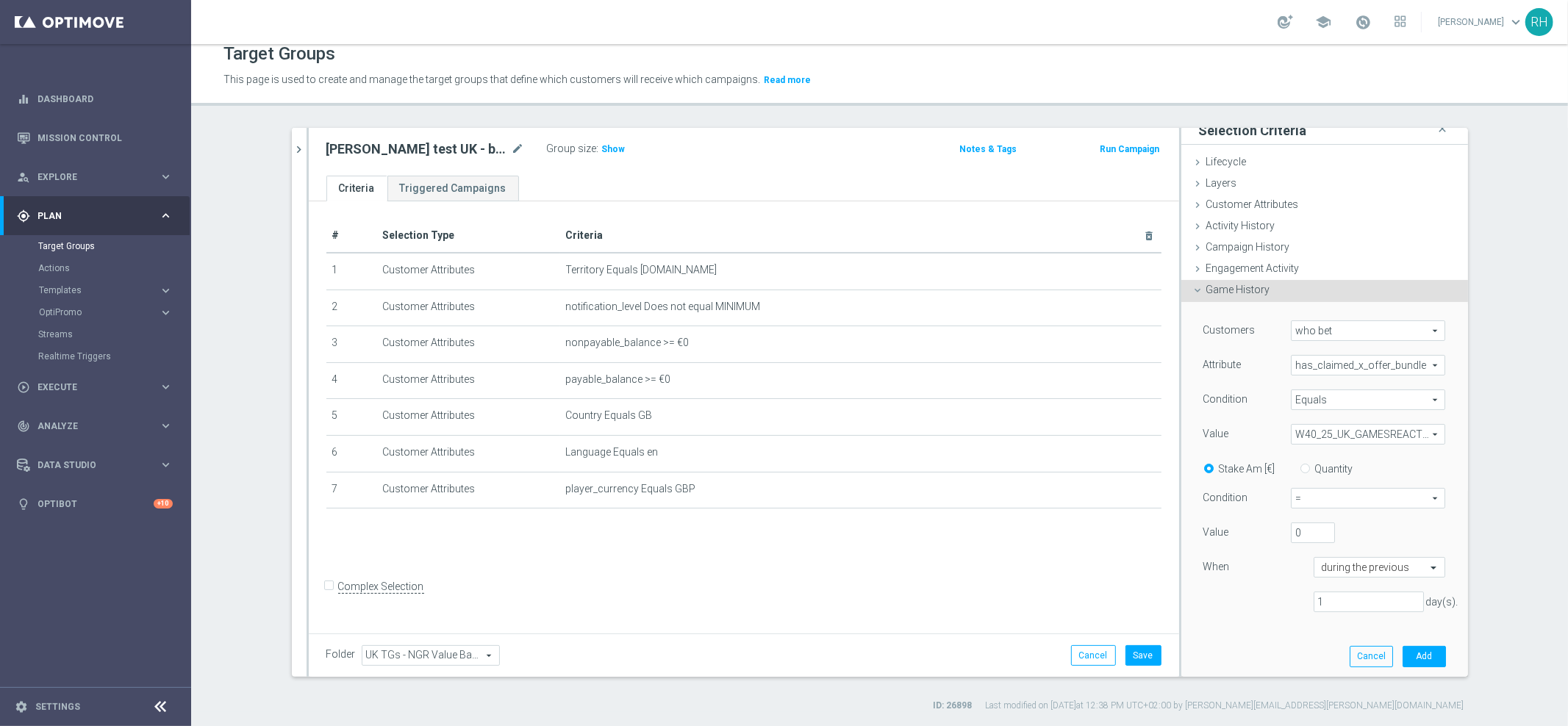
scroll to position [25, 0]
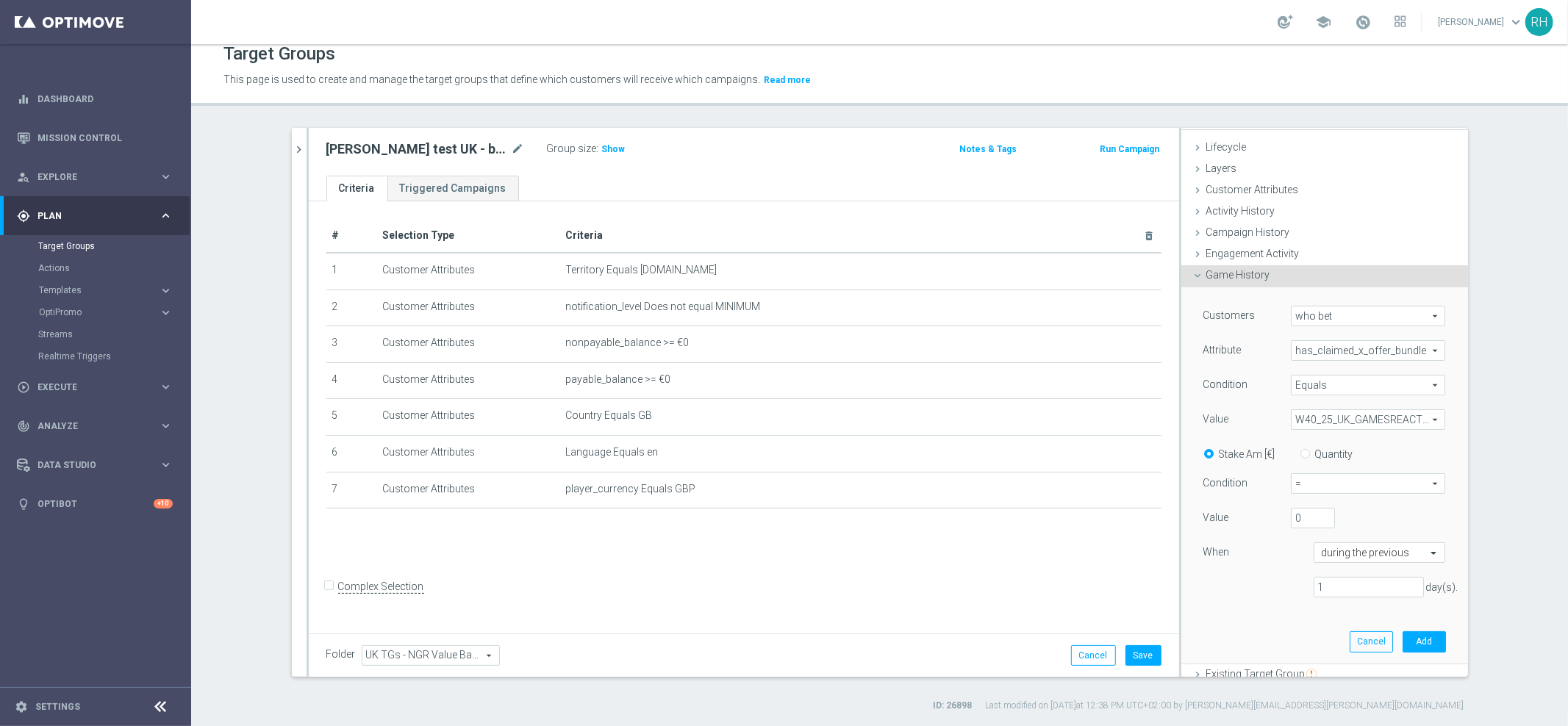
click at [1265, 506] on div "Customers who bet who bet arrow_drop_down search Attribute has_claimed_x_offer_…" at bounding box center [1325, 457] width 243 height 304
click at [1207, 232] on span "Campaign History" at bounding box center [1248, 232] width 83 height 12
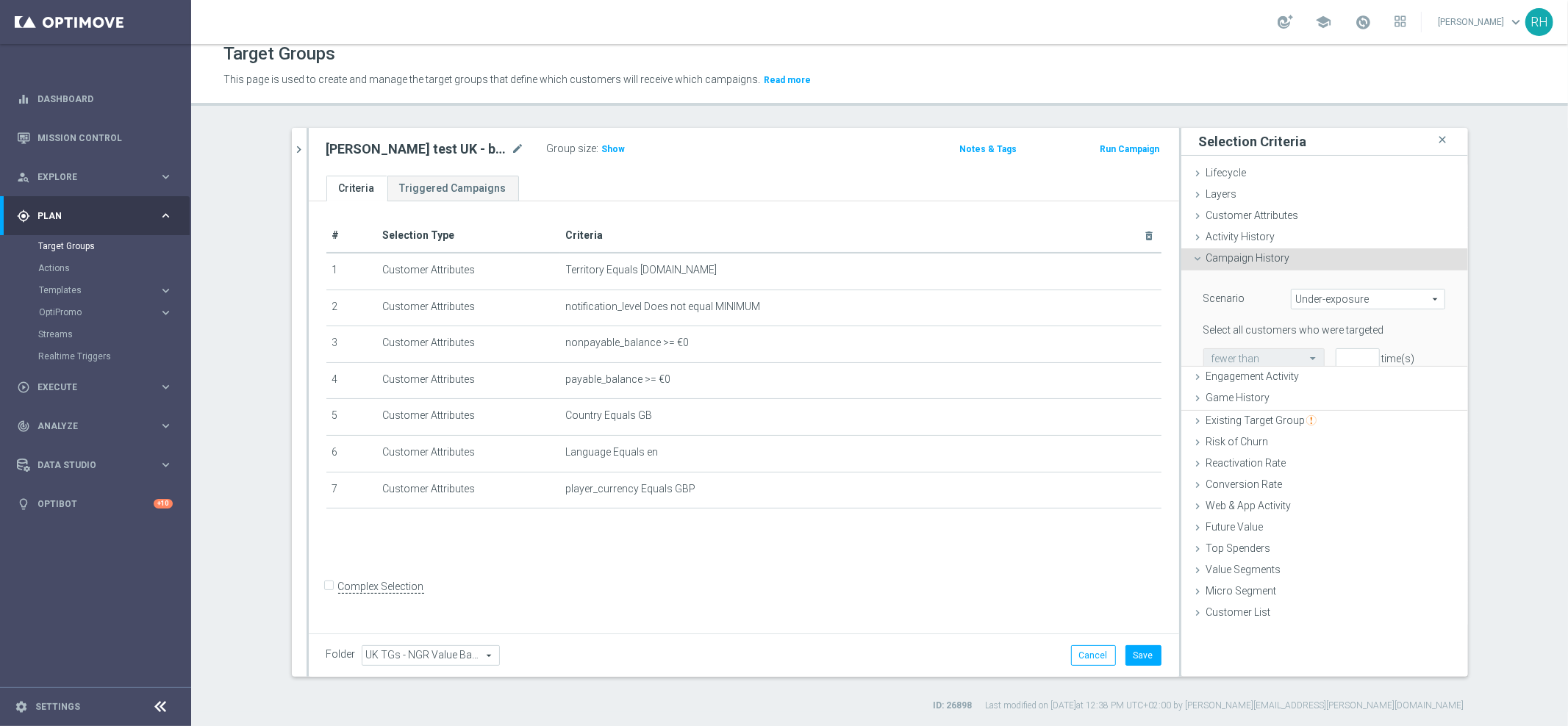
scroll to position [0, 0]
click at [1315, 295] on span "Under-exposure" at bounding box center [1368, 299] width 153 height 19
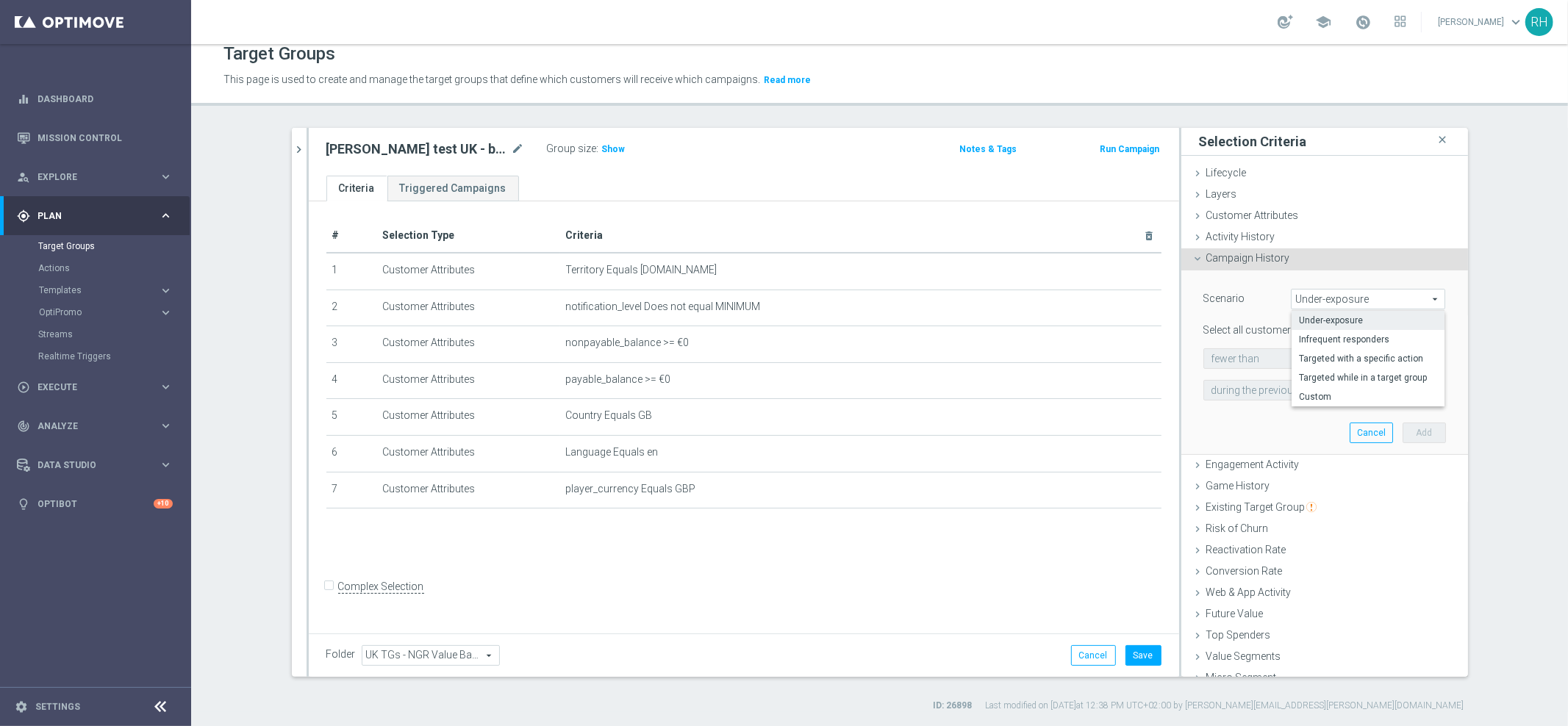
click at [1315, 295] on span "Under-exposure" at bounding box center [1368, 299] width 153 height 19
click at [1329, 392] on span "Custom" at bounding box center [1367, 396] width 138 height 12
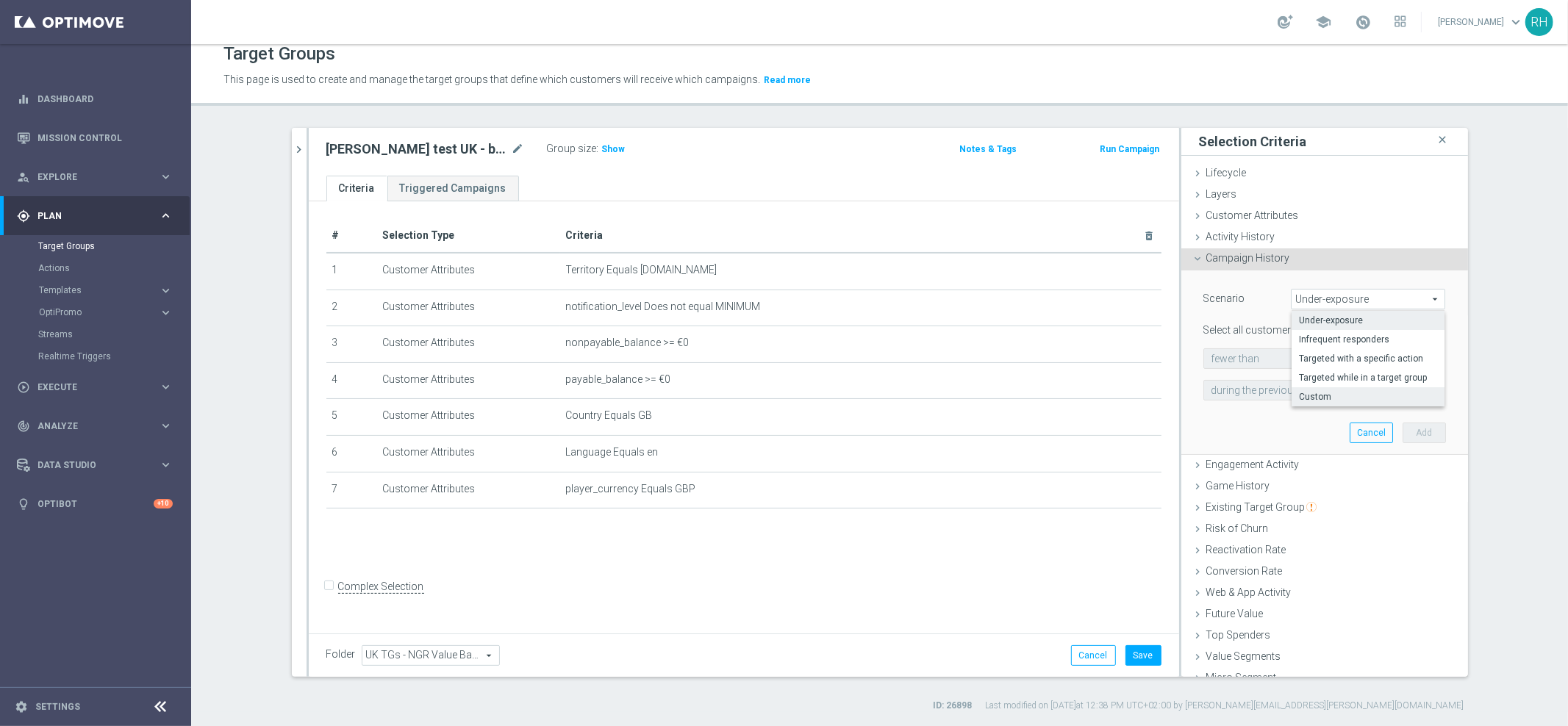
type input "Custom"
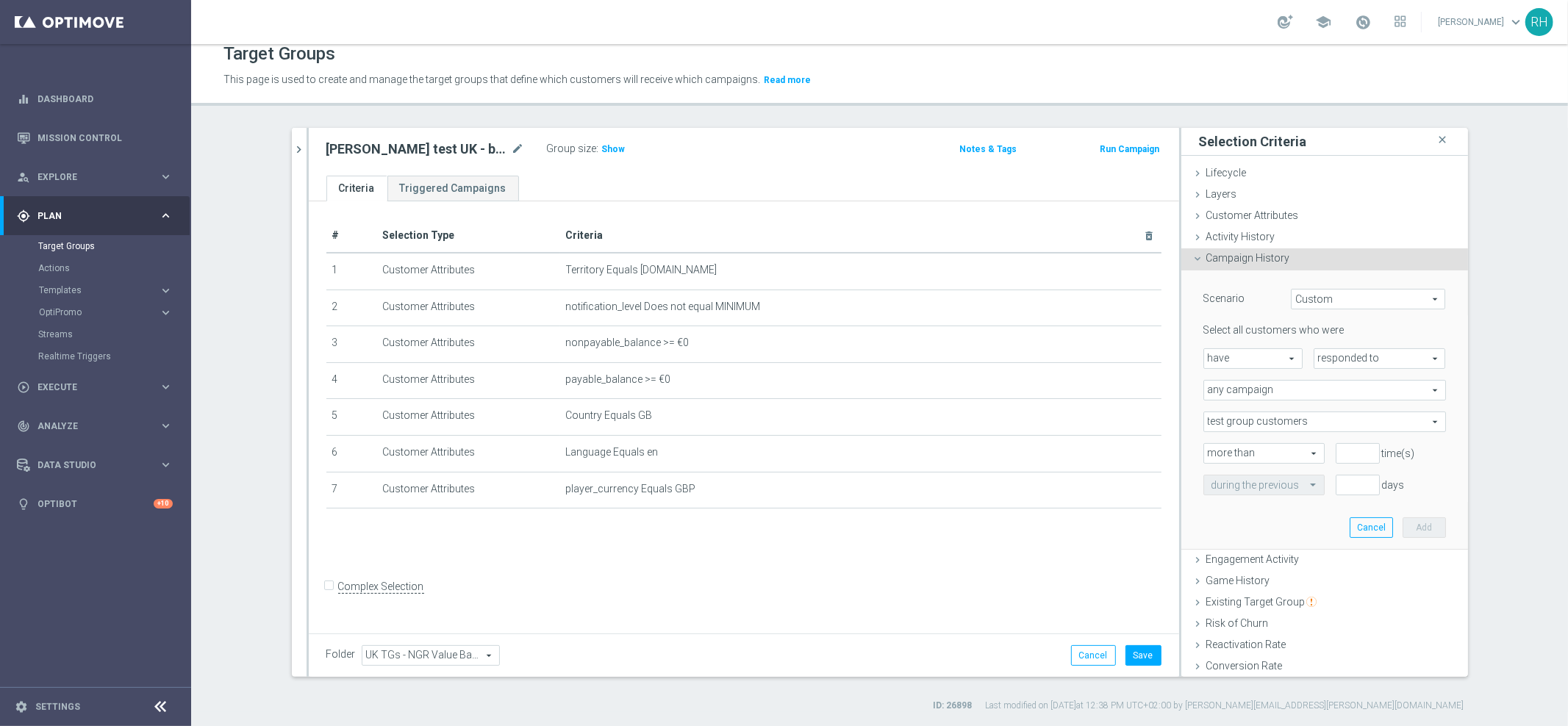
click at [1341, 359] on span "responded to" at bounding box center [1379, 358] width 131 height 19
click at [1268, 356] on span "have" at bounding box center [1253, 358] width 98 height 19
click at [1333, 398] on span "any campaign" at bounding box center [1325, 390] width 241 height 19
click at [1329, 391] on span "any campaign" at bounding box center [1325, 390] width 241 height 19
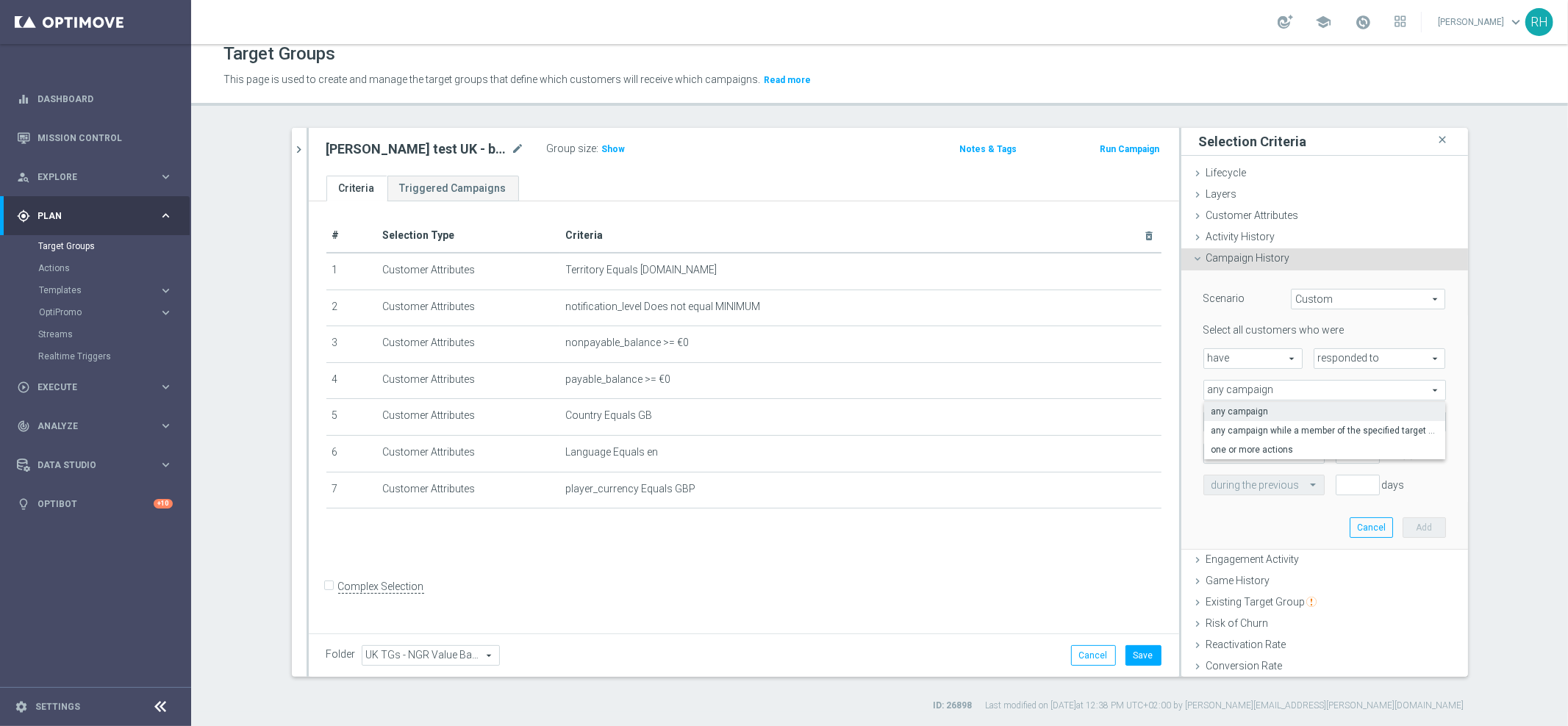
click at [1329, 391] on span "any campaign" at bounding box center [1325, 390] width 241 height 19
click at [1237, 266] on div "Campaign History done" at bounding box center [1324, 260] width 287 height 22
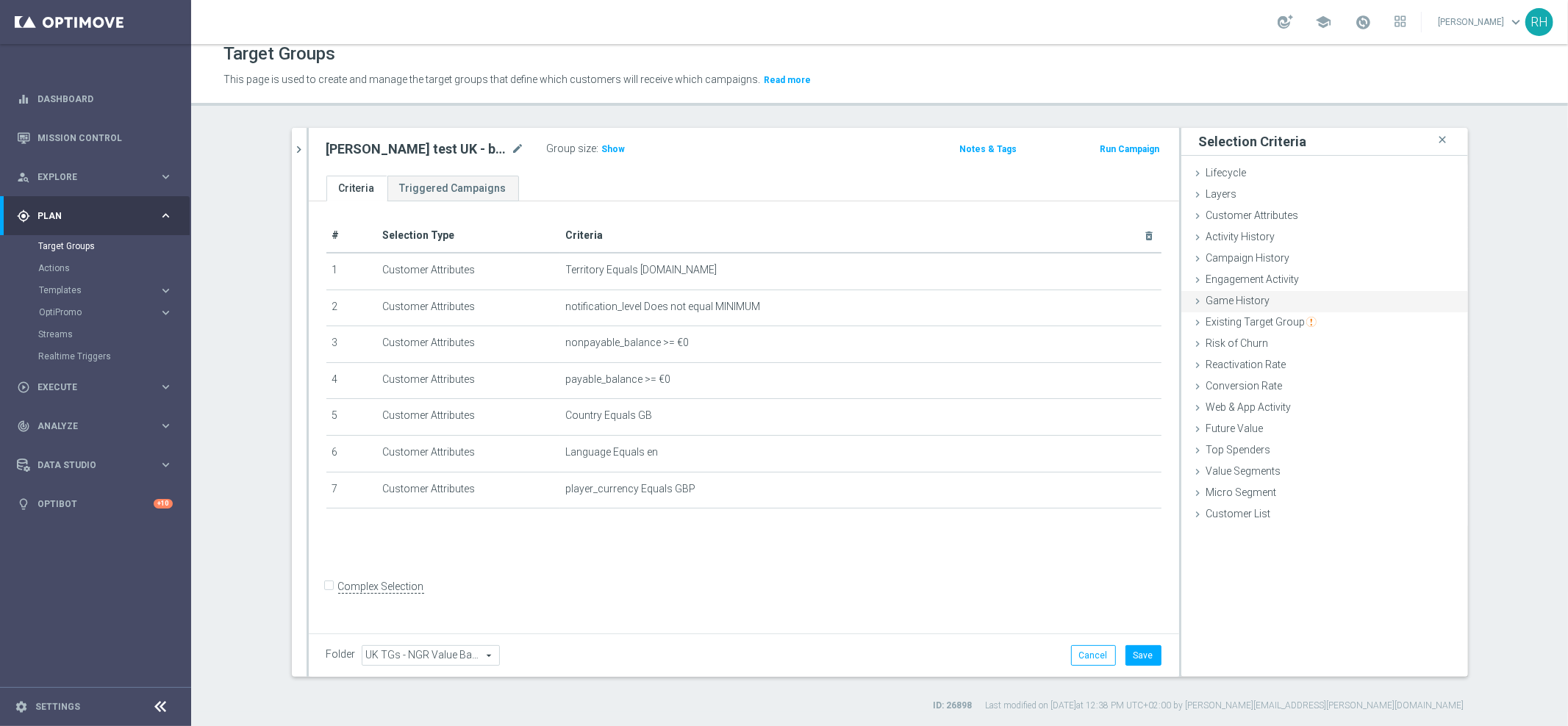
click at [1235, 292] on div "Game History done" at bounding box center [1324, 302] width 287 height 22
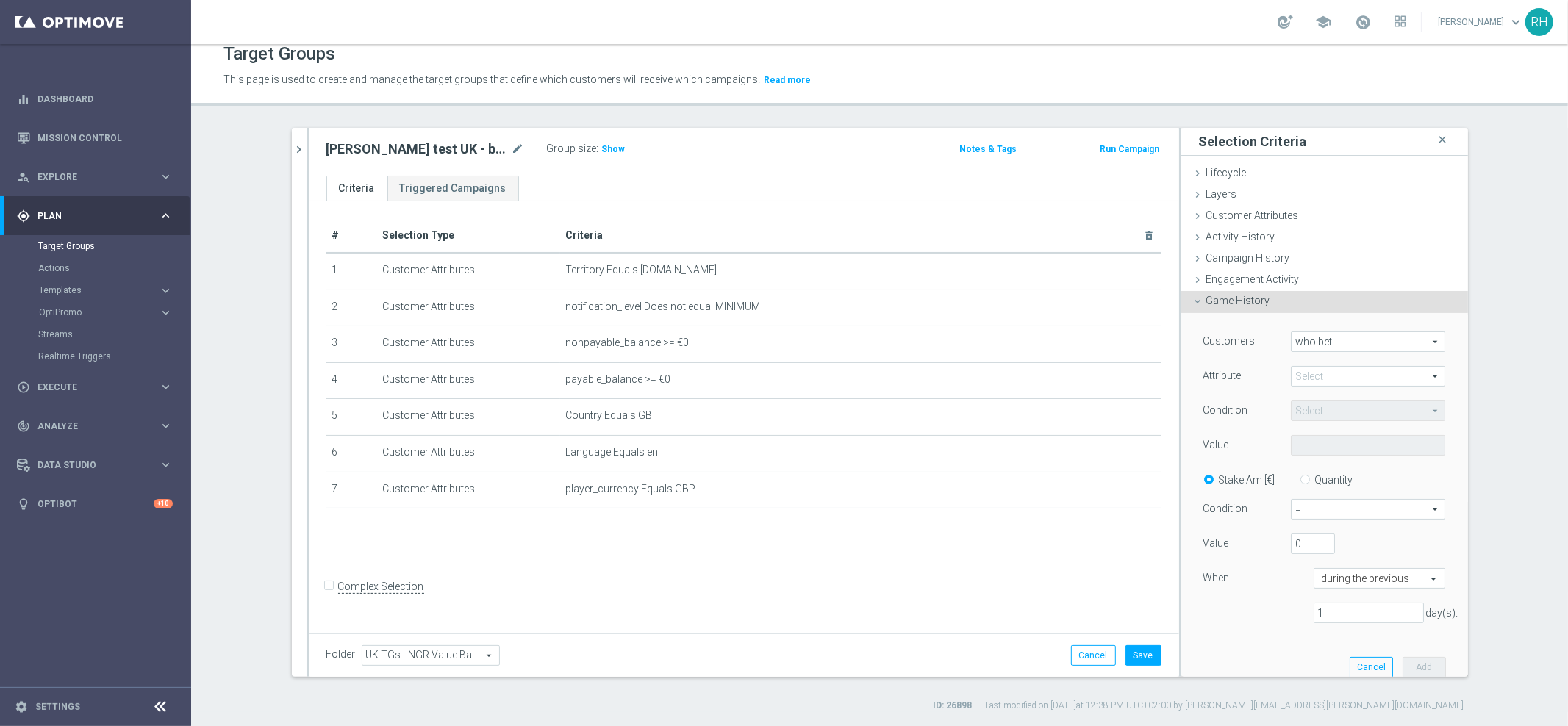
click at [1308, 361] on div "Customers who bet who bet arrow_drop_down search Attribute Select arrow_drop_do…" at bounding box center [1325, 483] width 243 height 304
click at [1309, 367] on span at bounding box center [1368, 376] width 153 height 19
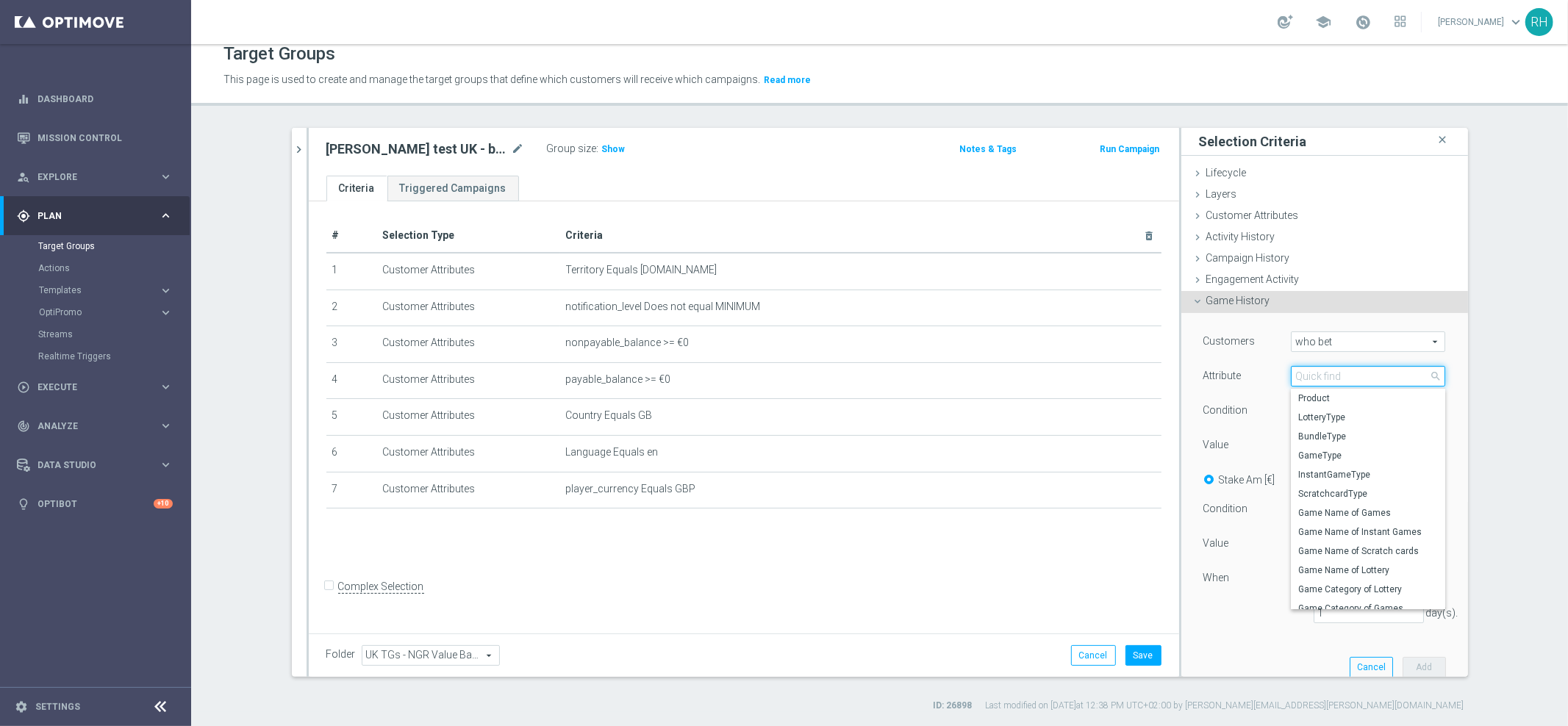
click at [1310, 369] on input "search" at bounding box center [1368, 376] width 154 height 21
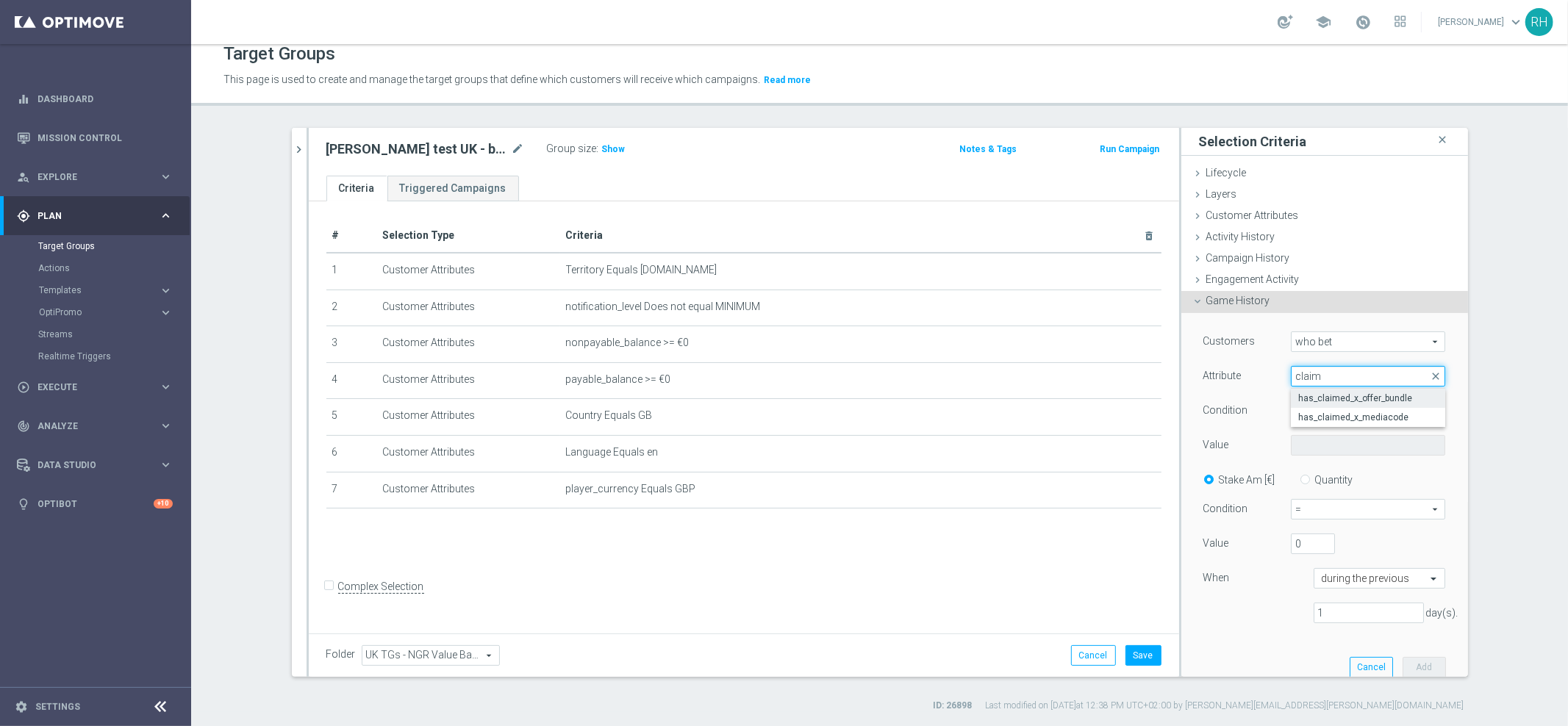
type input "claim"
click at [1312, 392] on span "has_claimed_x_offer_bundle" at bounding box center [1367, 398] width 140 height 12
type input "has_claimed_x_offer_bundle"
type input "Equals"
click at [1305, 455] on div "Value Select arrow_drop_down search" at bounding box center [1324, 446] width 265 height 23
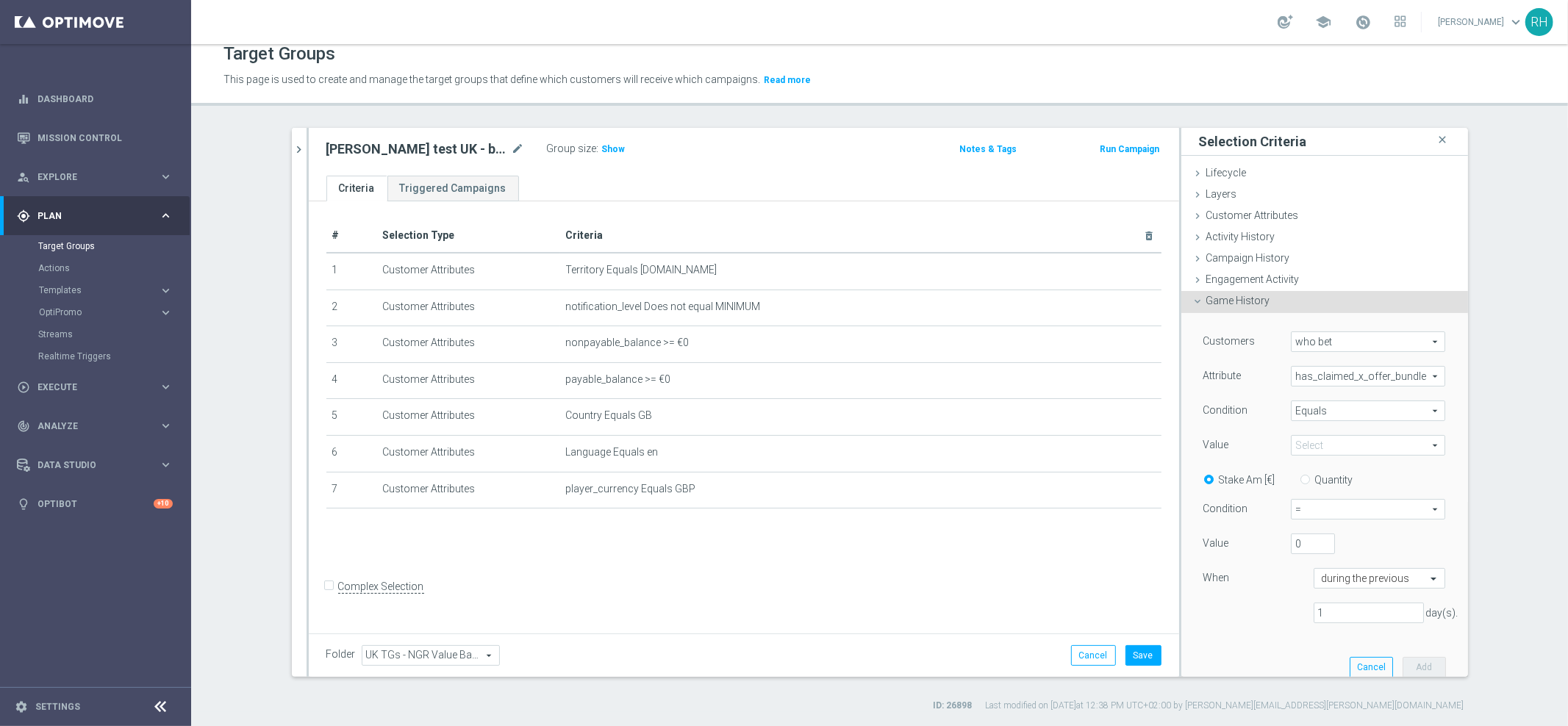
click at [1305, 451] on span at bounding box center [1368, 445] width 153 height 19
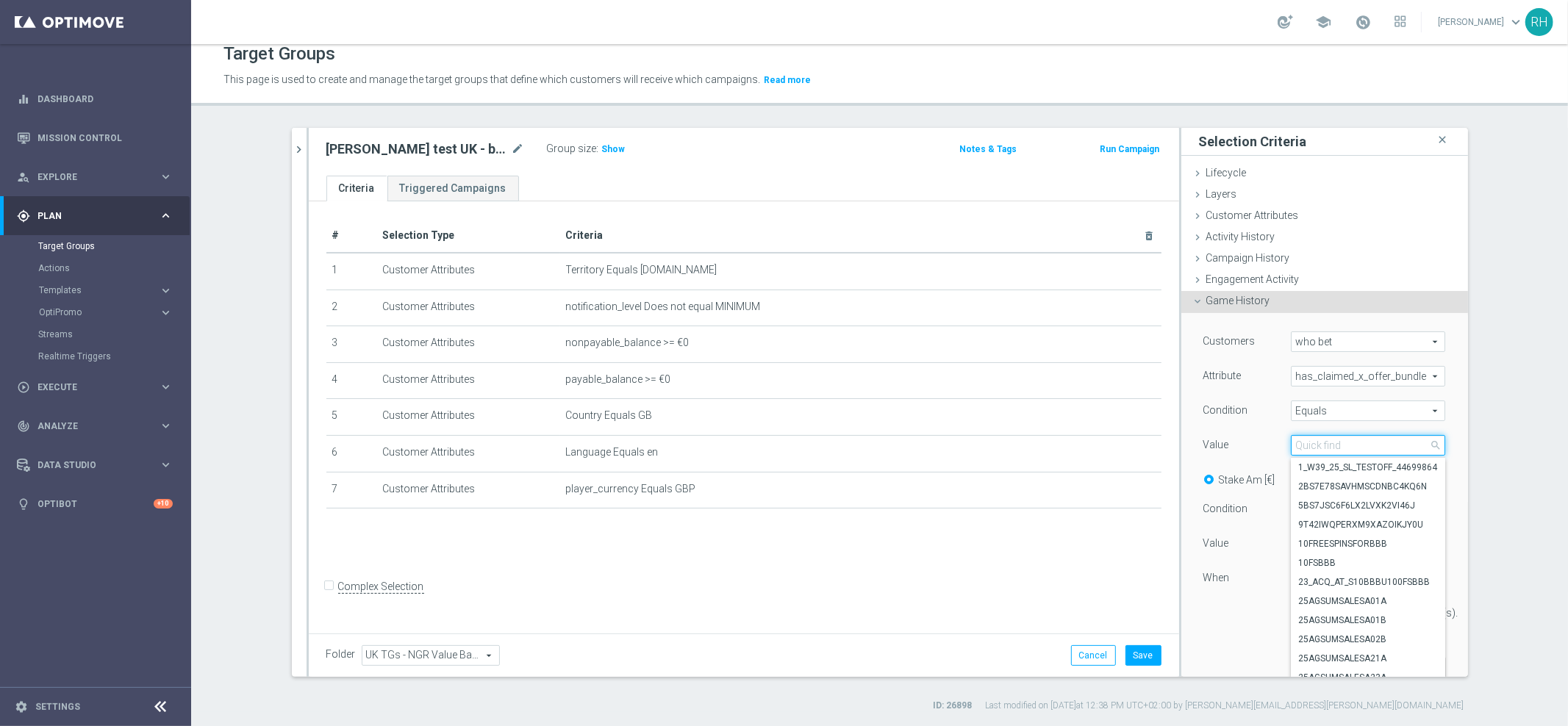
click at [1305, 451] on input "search" at bounding box center [1368, 445] width 154 height 21
paste input "W40_25_UK_GAMESREACT_15FS_1759148647763"
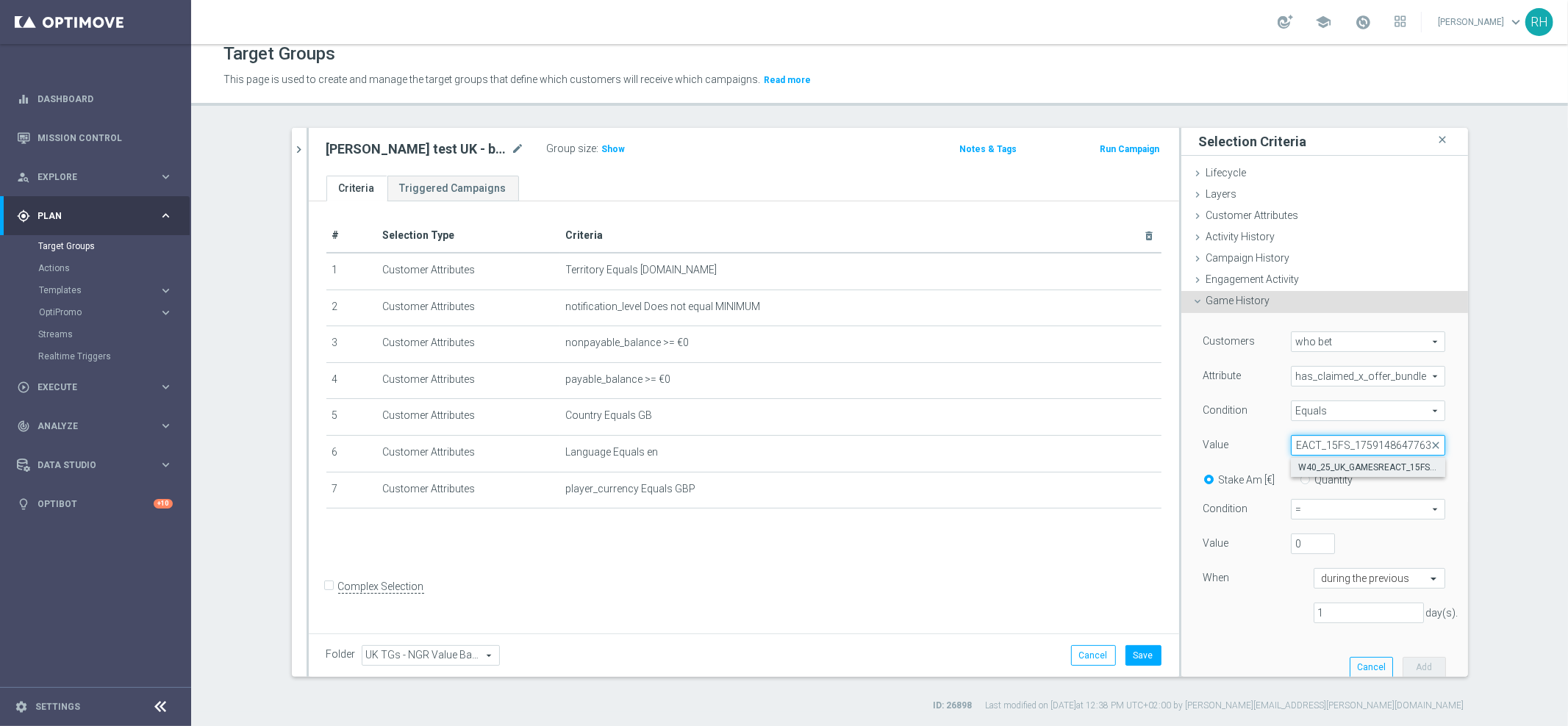
type input "W40_25_UK_GAMESREACT_15FS_1759148647763"
click at [1311, 463] on span "W40_25_UK_GAMESREACT_15FS_1759148647763" at bounding box center [1367, 467] width 140 height 12
type input "W40_25_UK_GAMESREACT_15FS_1759148647763"
click at [1303, 480] on input "Quantity" at bounding box center [1308, 477] width 9 height 9
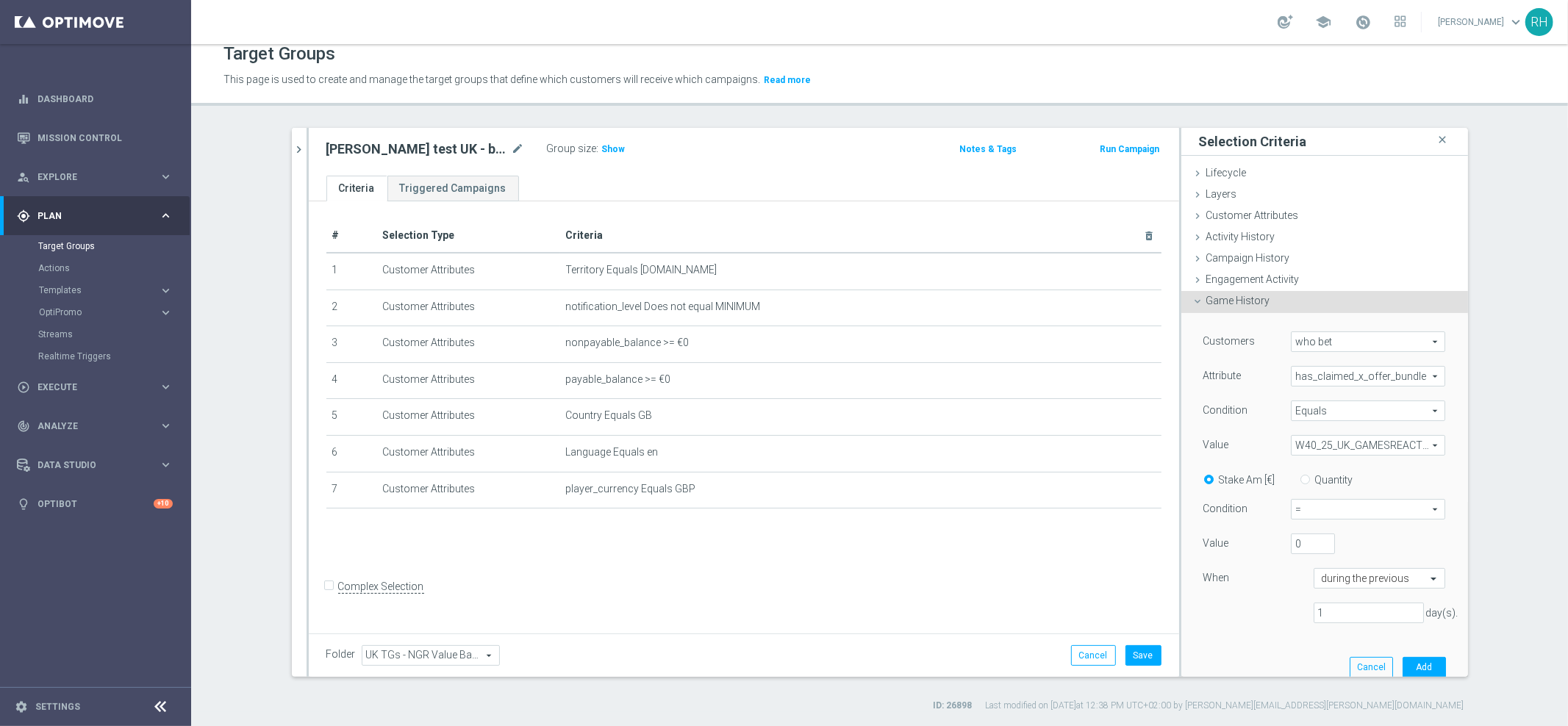
radio input "true"
click at [1298, 500] on span "=" at bounding box center [1368, 509] width 153 height 19
click at [1280, 502] on div "= = arrow_drop_down search = <> > >= < <= between" at bounding box center [1368, 509] width 176 height 21
click at [1302, 507] on span "=" at bounding box center [1368, 509] width 153 height 19
click at [1303, 568] on span ">" at bounding box center [1367, 568] width 138 height 12
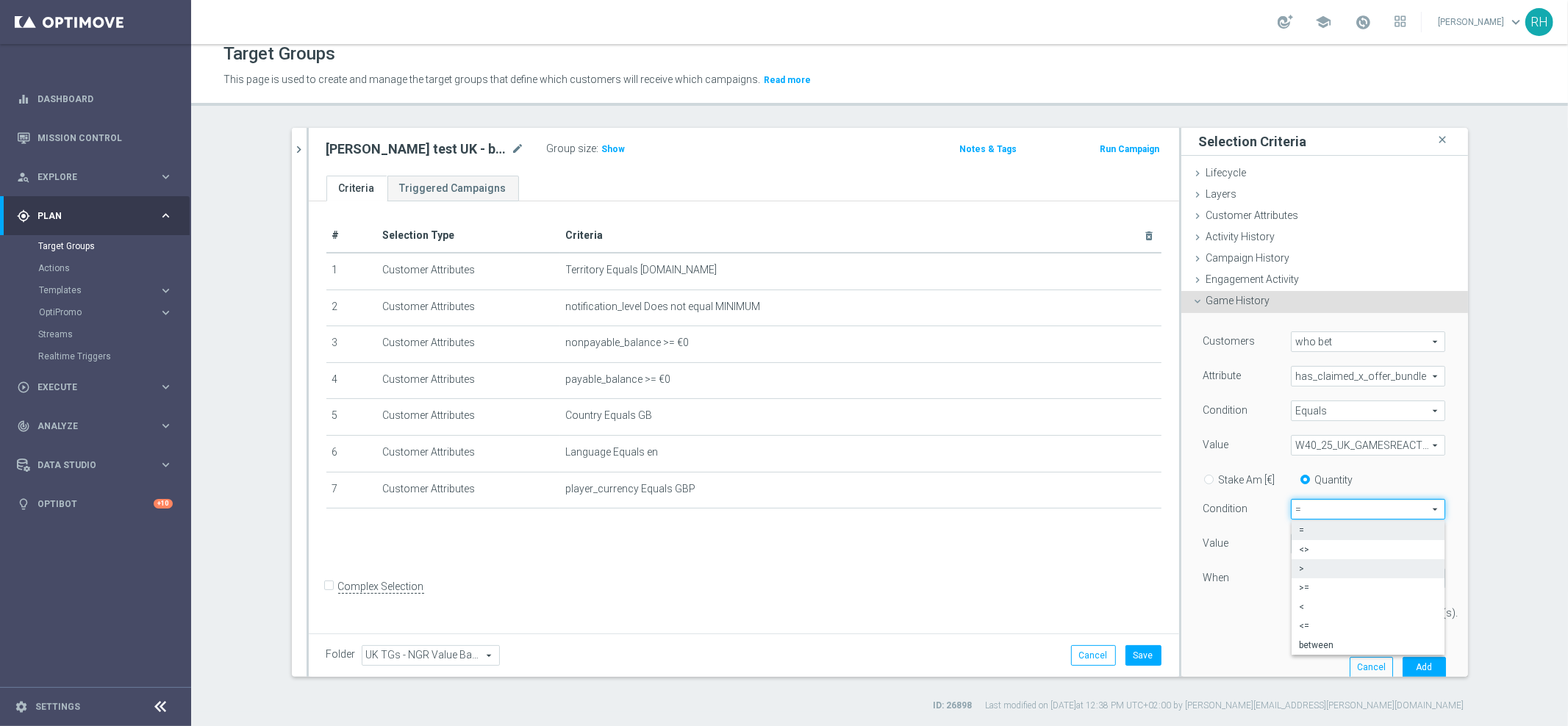
type input ">"
type input "1"
click at [1308, 540] on input "1" at bounding box center [1312, 544] width 44 height 21
click at [1291, 599] on div "Customers who bet who bet arrow_drop_down search Attribute has_claimed_x_offer_…" at bounding box center [1325, 483] width 243 height 304
click at [1331, 605] on input "1" at bounding box center [1368, 612] width 110 height 21
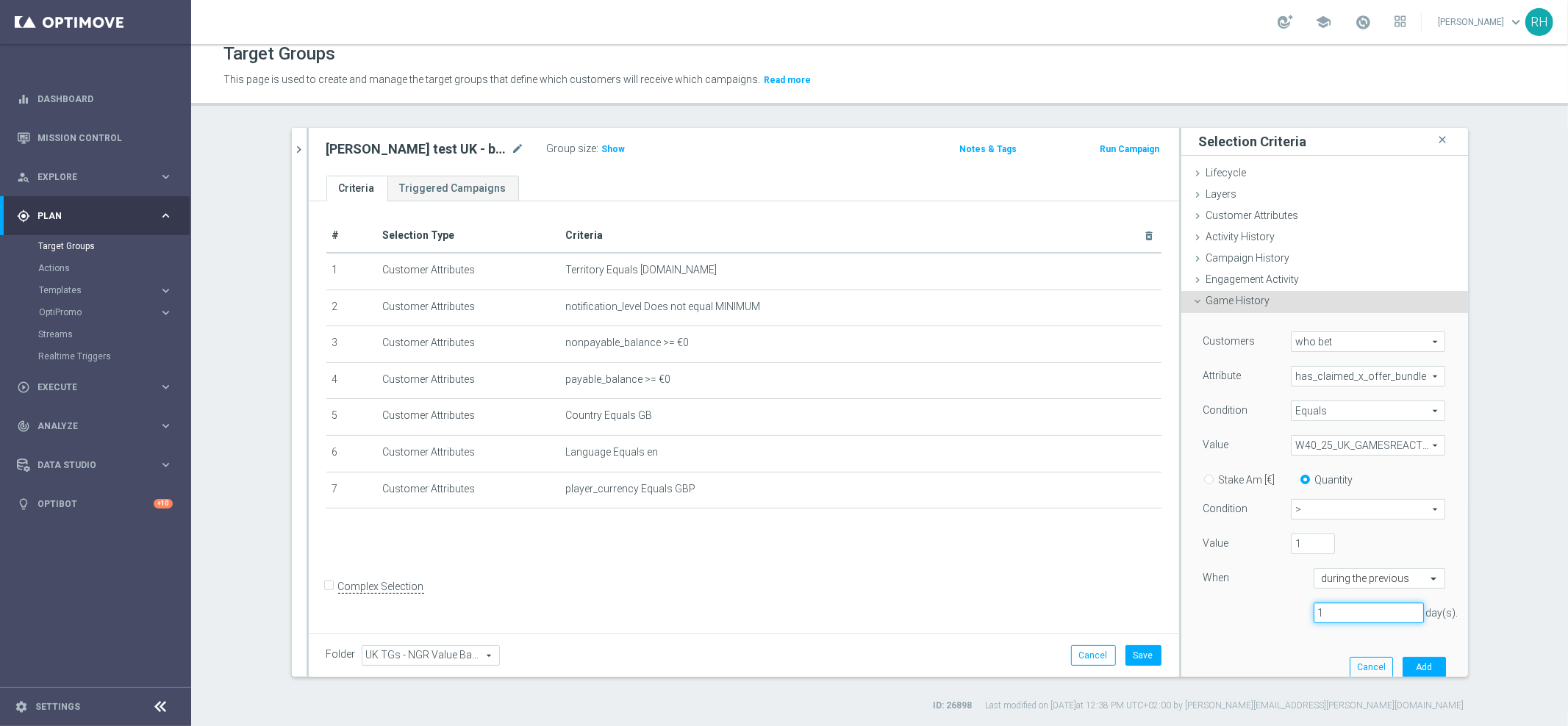
click at [1331, 605] on input "1" at bounding box center [1368, 612] width 110 height 21
type input "800"
click at [1403, 663] on button "Add" at bounding box center [1424, 667] width 43 height 21
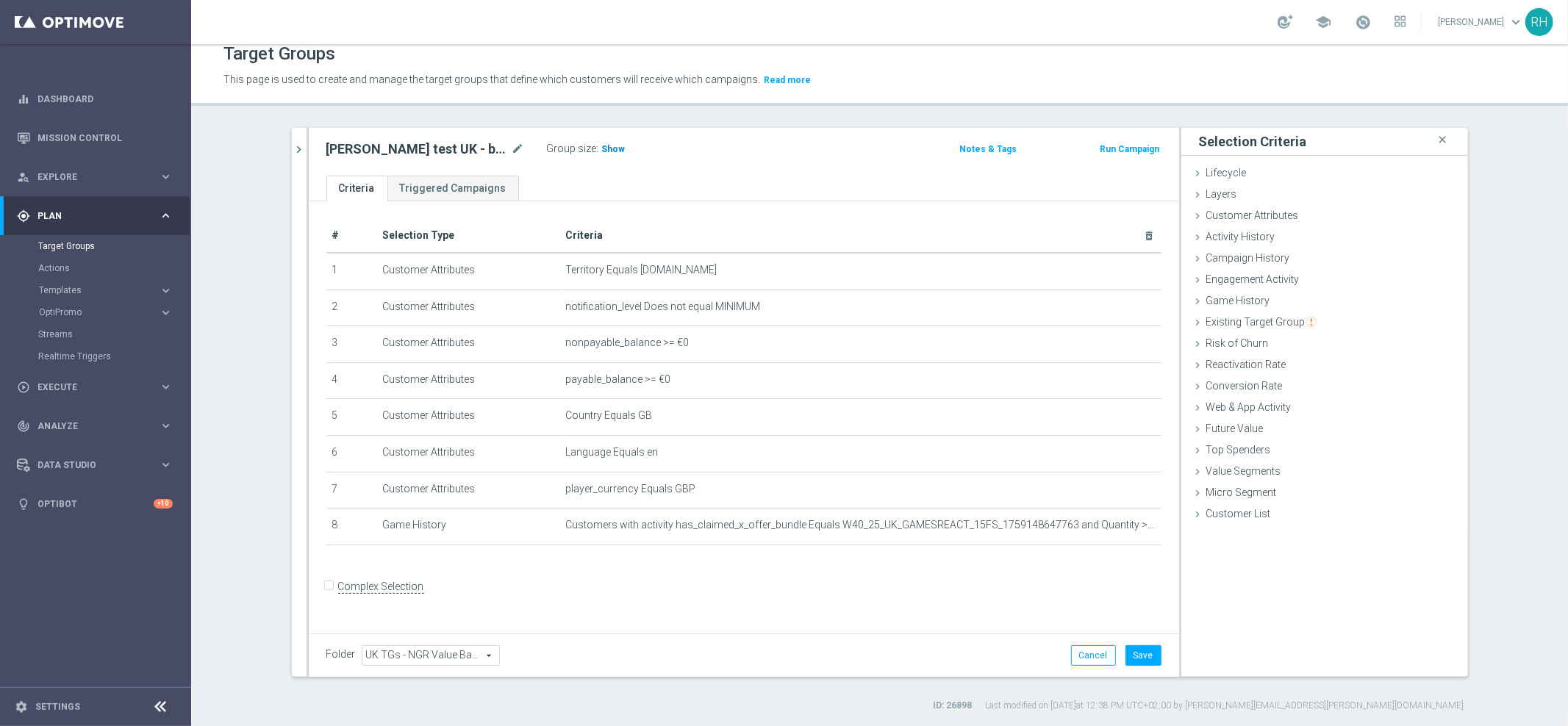
click at [602, 150] on span "Show" at bounding box center [613, 149] width 23 height 10
